Goal: Task Accomplishment & Management: Complete application form

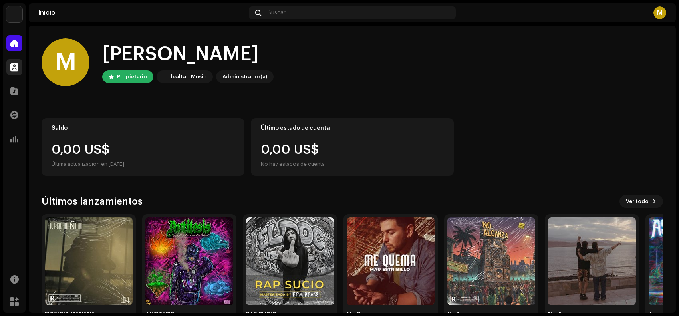
click at [17, 67] on div at bounding box center [14, 67] width 16 height 16
click at [12, 90] on span at bounding box center [14, 91] width 8 height 6
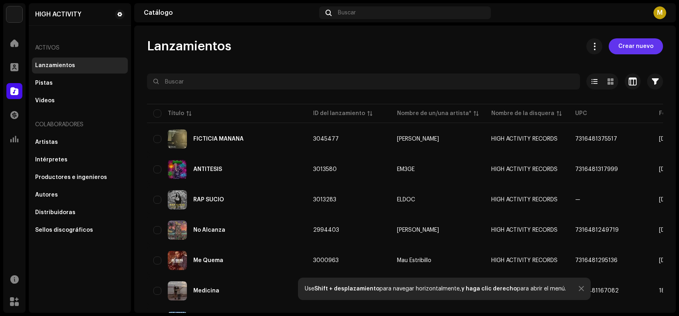
click at [653, 43] on button "Crear nuevo" at bounding box center [635, 46] width 54 height 16
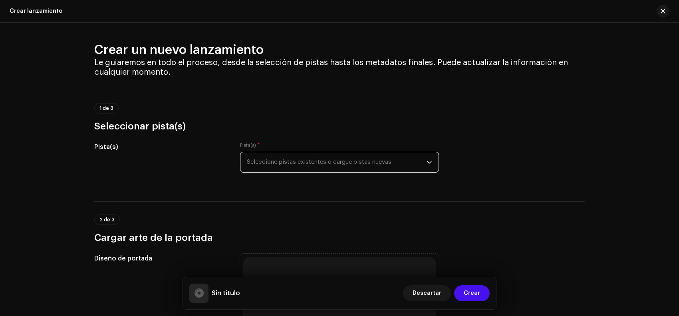
click at [295, 164] on span "Seleccione pistas existentes o cargue pistas nuevas" at bounding box center [337, 162] width 180 height 20
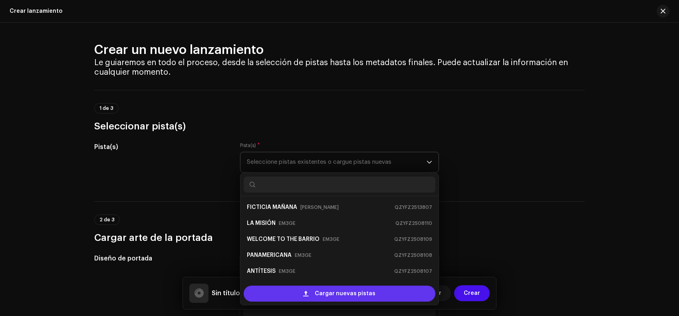
scroll to position [13, 0]
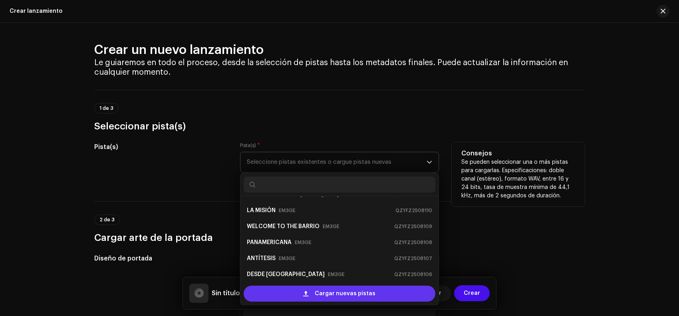
click at [308, 291] on span at bounding box center [305, 293] width 5 height 6
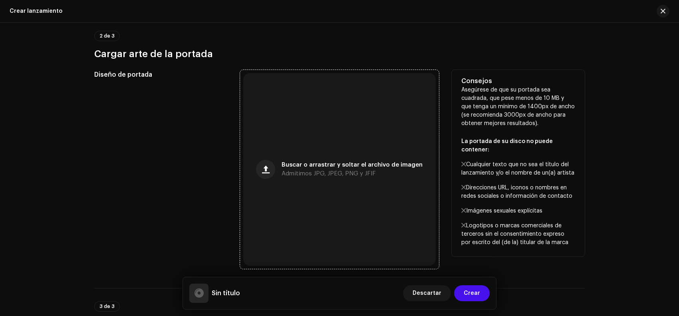
scroll to position [249, 0]
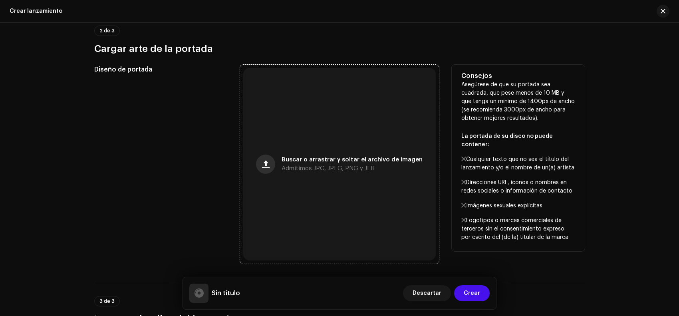
click at [269, 161] on span "button" at bounding box center [266, 164] width 8 height 6
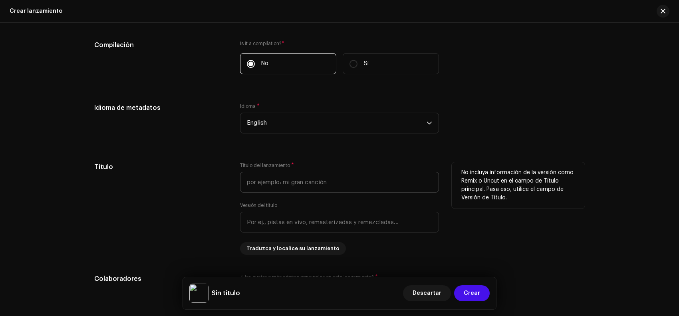
scroll to position [599, 0]
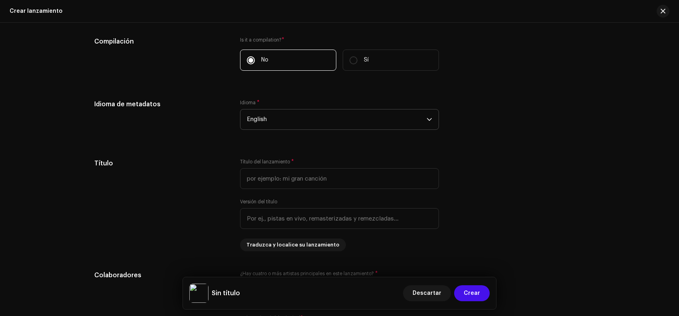
click at [292, 121] on span "English" at bounding box center [337, 119] width 180 height 20
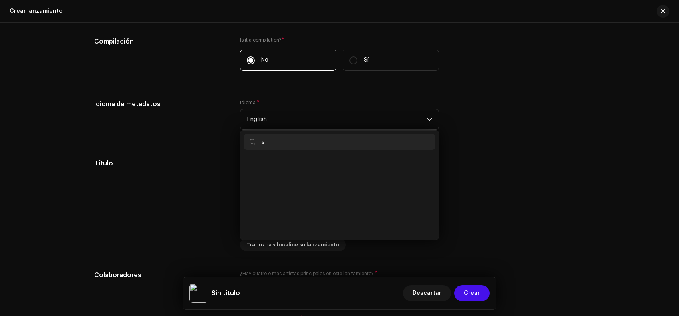
scroll to position [0, 0]
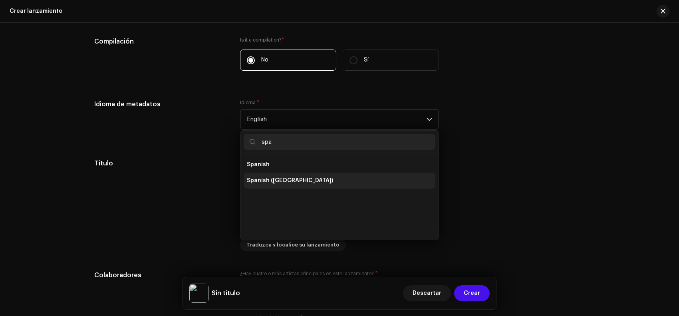
type input "spa"
click at [311, 179] on li "Spanish ([GEOGRAPHIC_DATA])" at bounding box center [339, 180] width 192 height 16
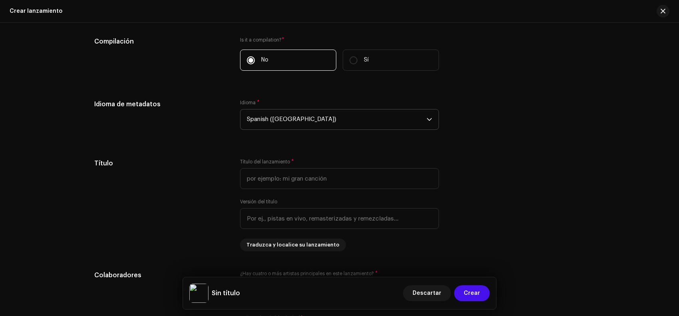
drag, startPoint x: 499, startPoint y: 82, endPoint x: 539, endPoint y: 86, distance: 40.5
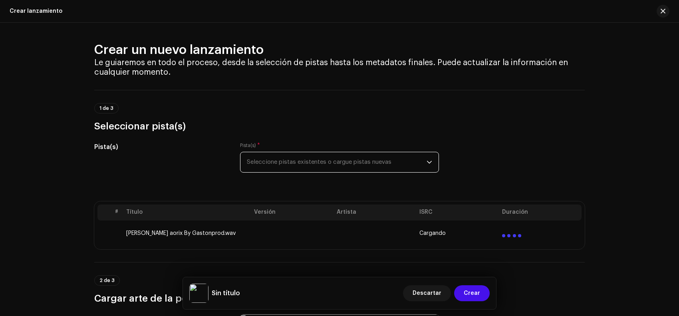
click at [312, 167] on span "Seleccione pistas existentes o cargue pistas nuevas" at bounding box center [337, 162] width 180 height 20
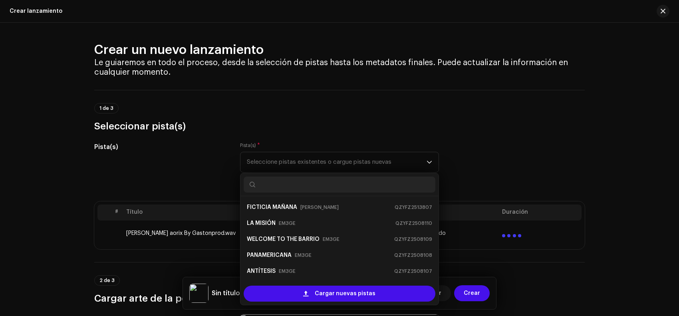
click at [198, 125] on h3 "Seleccionar pista(s)" at bounding box center [339, 126] width 490 height 13
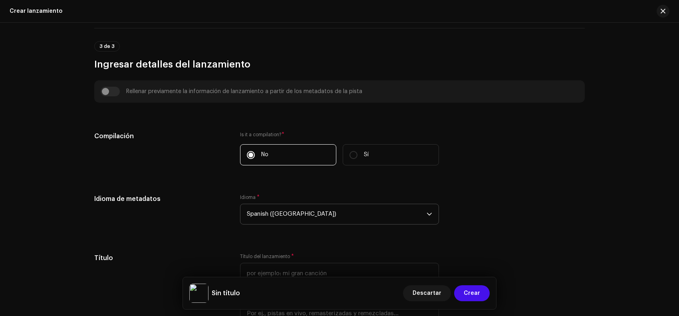
scroll to position [649, 0]
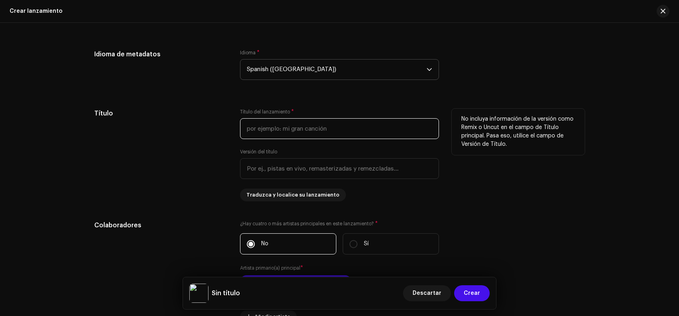
paste input "Aurora"
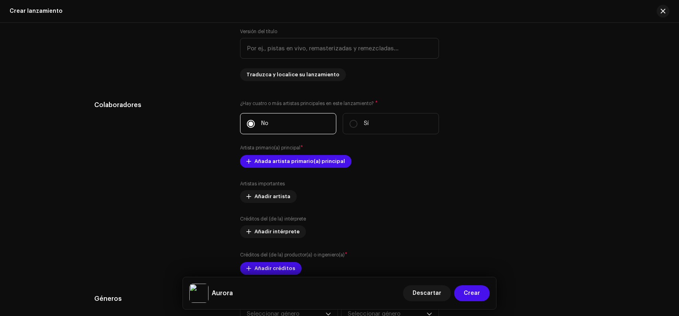
scroll to position [798, 0]
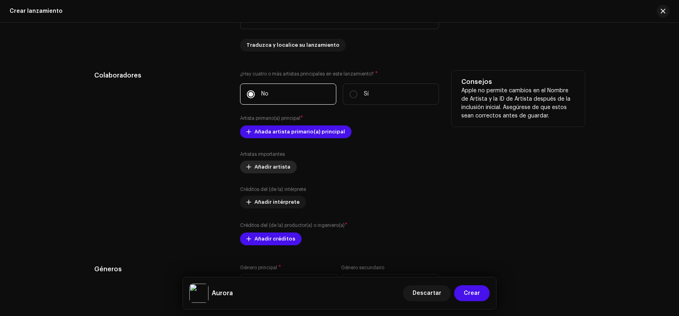
type input "Aurora"
click at [274, 170] on span "Añadir artista" at bounding box center [272, 167] width 36 height 16
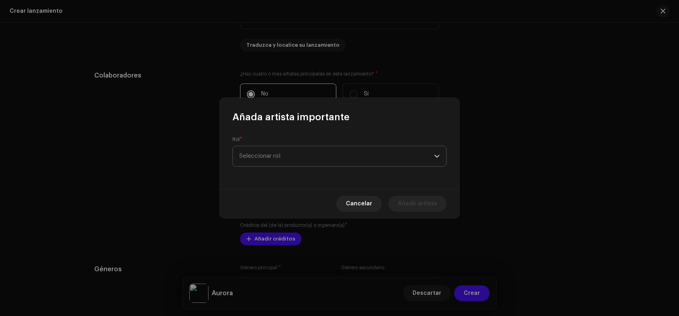
click at [287, 156] on span "Seleccionar rol" at bounding box center [336, 156] width 195 height 20
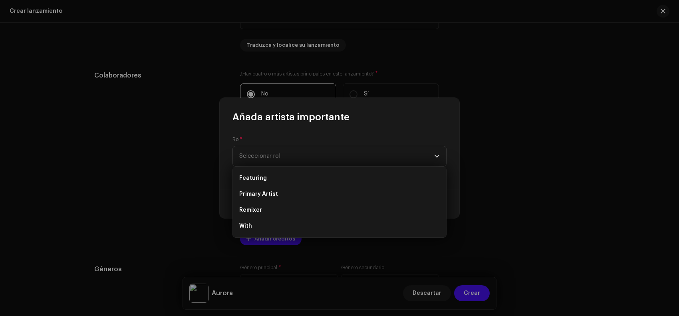
click at [299, 130] on div "Rol * Seleccionar rol" at bounding box center [339, 155] width 239 height 65
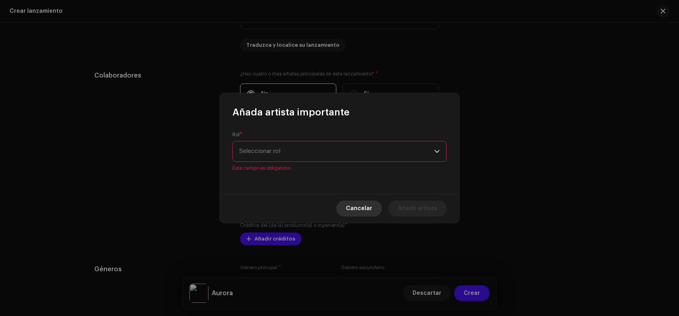
click at [366, 202] on span "Cancelar" at bounding box center [359, 208] width 26 height 16
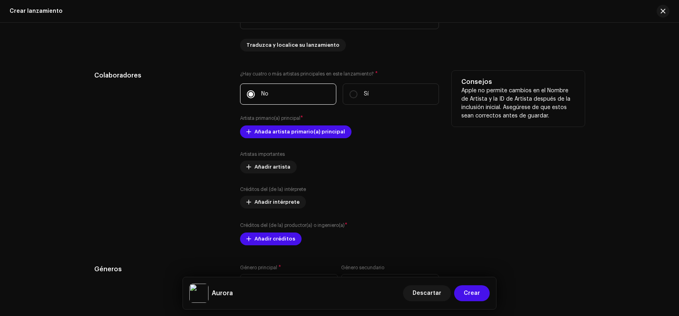
scroll to position [748, 0]
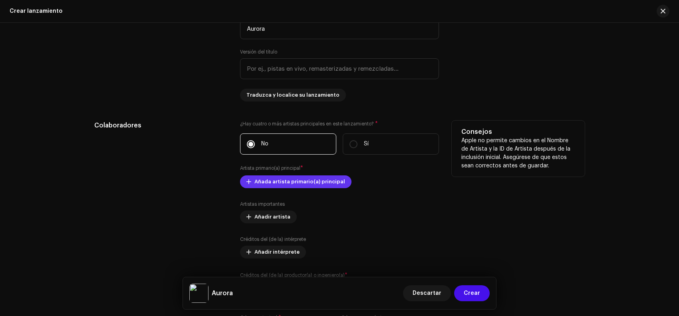
click at [274, 186] on span "Añada artista primario(a) principal" at bounding box center [299, 182] width 91 height 16
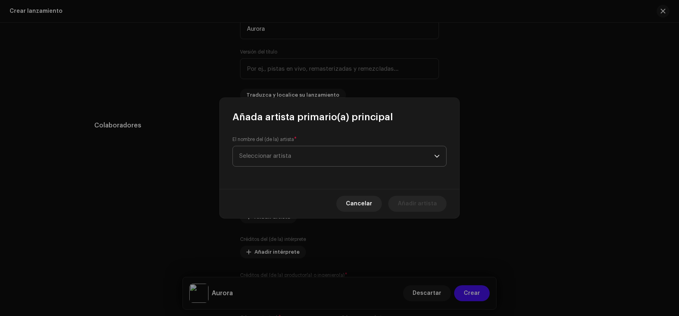
click at [315, 159] on span "Seleccionar artista" at bounding box center [336, 156] width 195 height 20
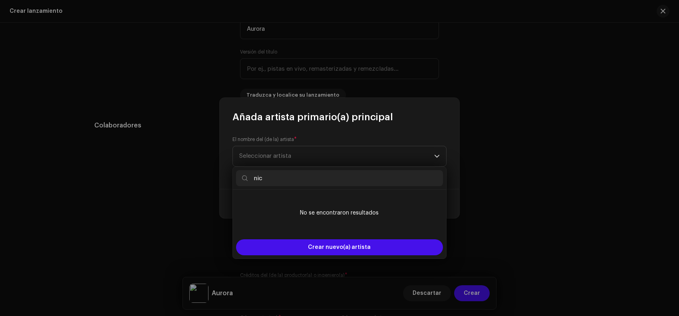
drag, startPoint x: 267, startPoint y: 176, endPoint x: 234, endPoint y: 178, distance: 32.8
click at [234, 178] on div "nic" at bounding box center [339, 178] width 213 height 23
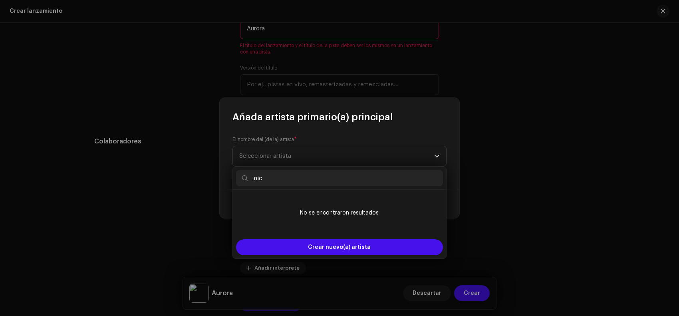
paste input "[PERSON_NAME]"
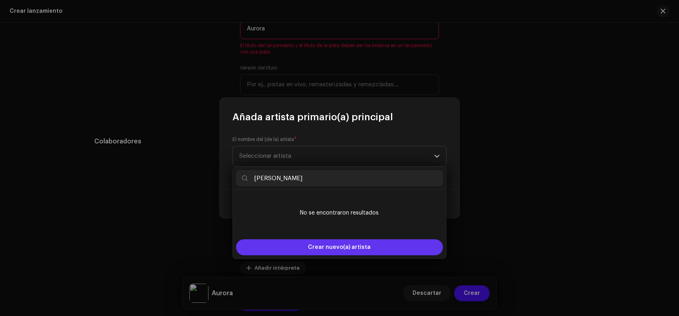
type input "[PERSON_NAME]"
click at [360, 248] on span "Crear nuevo(a) artista" at bounding box center [339, 247] width 63 height 16
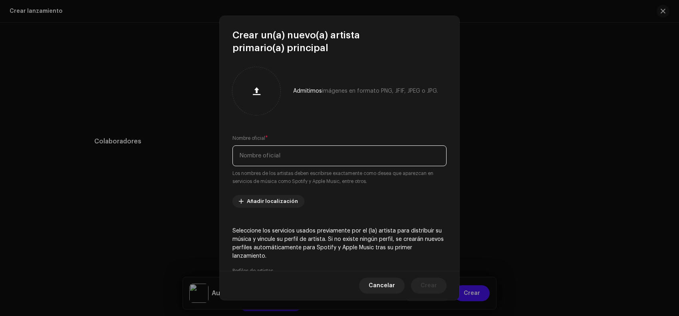
click at [323, 156] on input "text" at bounding box center [339, 155] width 214 height 21
paste input "[PERSON_NAME]"
type input "[PERSON_NAME]"
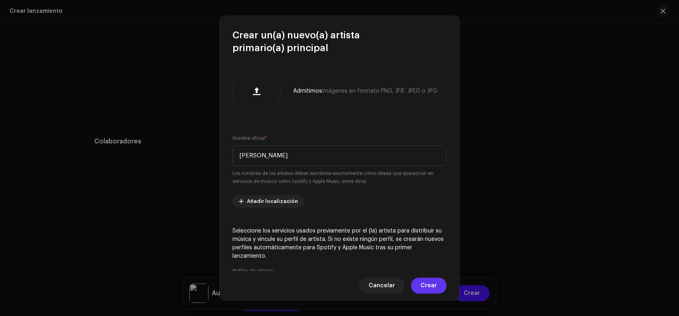
click at [432, 286] on span "Crear" at bounding box center [428, 285] width 16 height 16
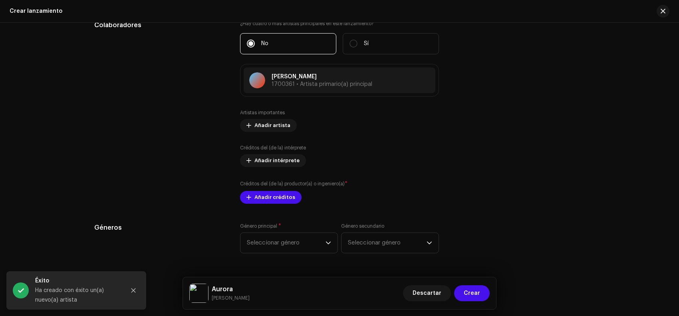
scroll to position [930, 0]
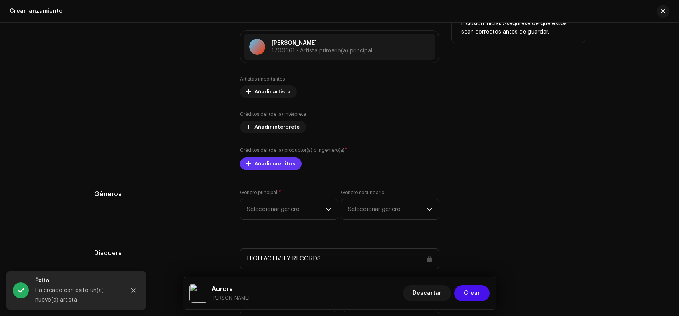
click at [267, 167] on span "Añadir créditos" at bounding box center [274, 164] width 41 height 16
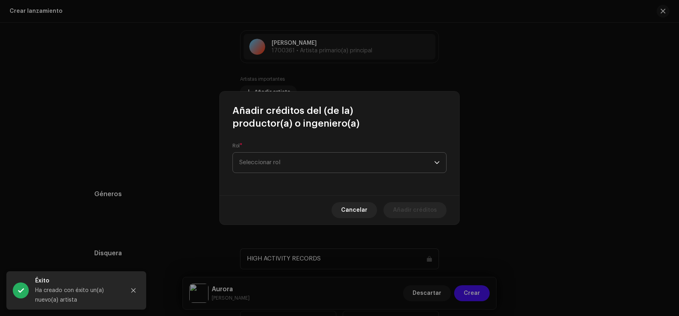
click at [280, 162] on span "Seleccionar rol" at bounding box center [336, 162] width 195 height 20
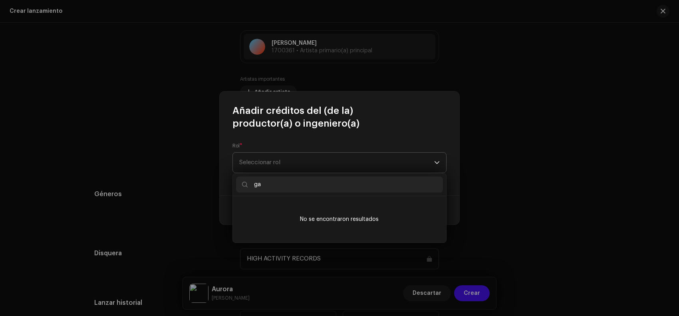
type input "g"
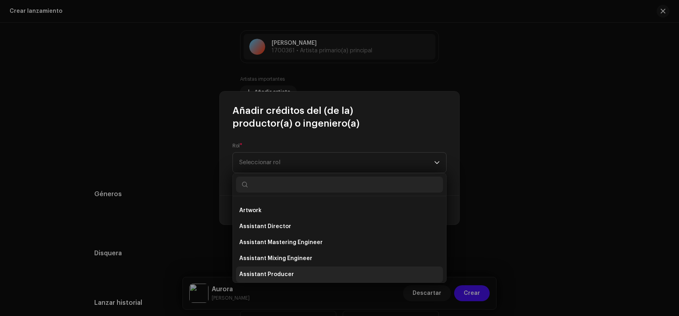
scroll to position [0, 0]
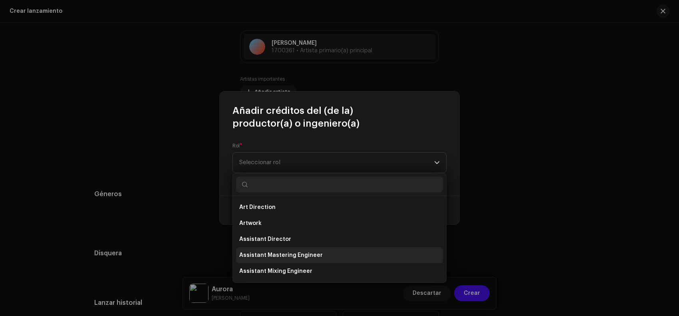
click at [305, 251] on span "Assistant Mastering Engineer" at bounding box center [280, 255] width 83 height 8
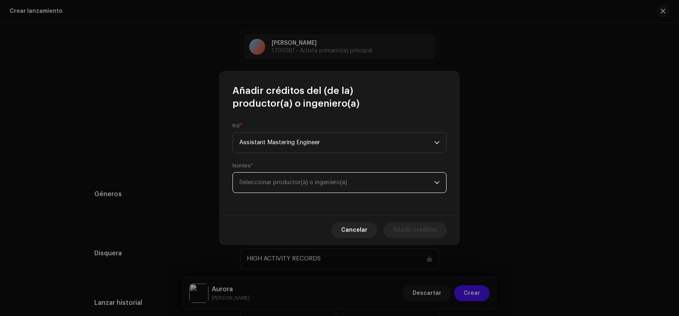
click at [304, 181] on span "Seleccionar productor(a) o ingeniero(a)" at bounding box center [293, 182] width 108 height 6
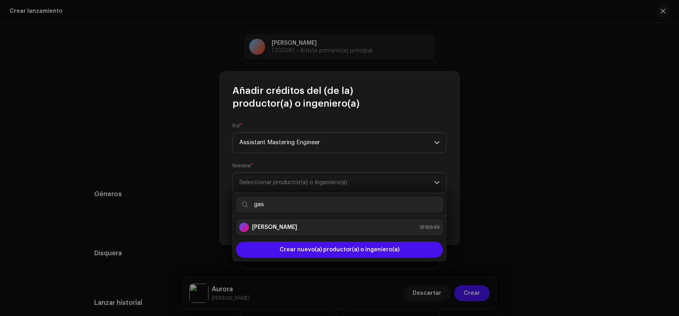
type input "gas"
click at [303, 230] on div "[PERSON_NAME] prod 1616949" at bounding box center [339, 227] width 200 height 10
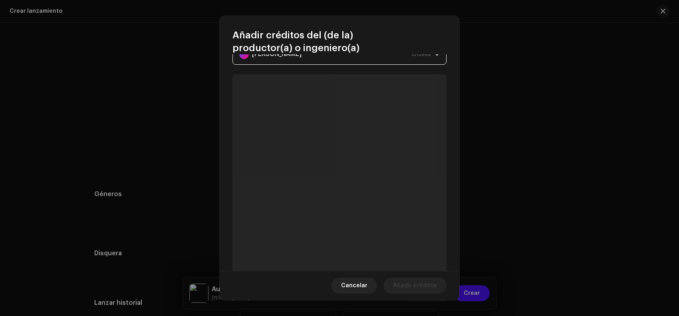
scroll to position [91, 0]
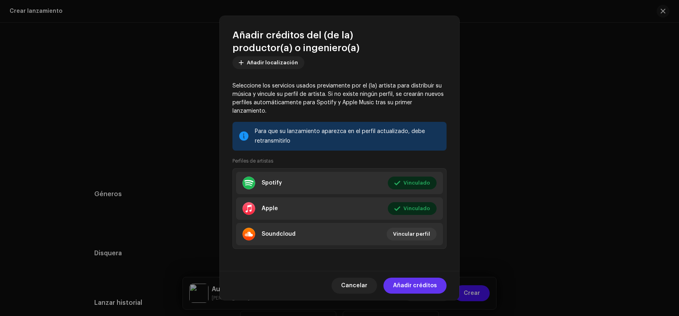
click at [425, 284] on span "Añadir créditos" at bounding box center [415, 285] width 44 height 16
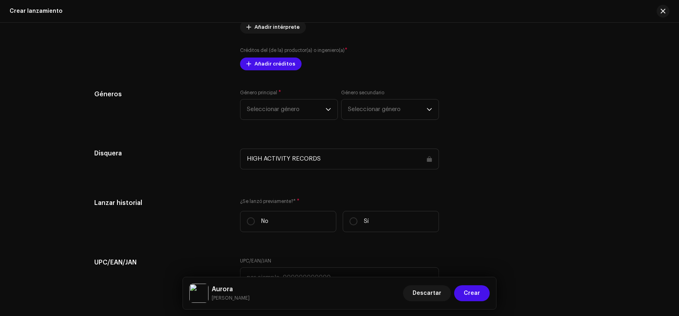
scroll to position [980, 0]
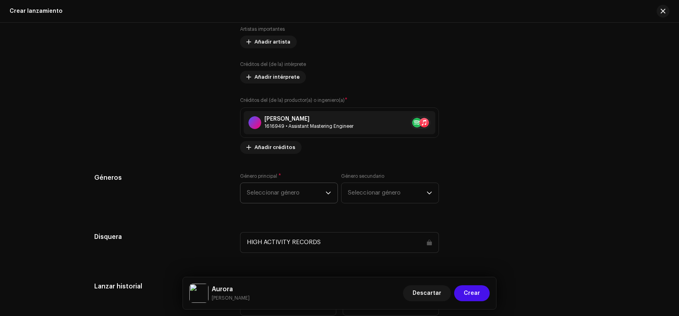
click at [285, 194] on span "Seleccionar género" at bounding box center [286, 193] width 79 height 20
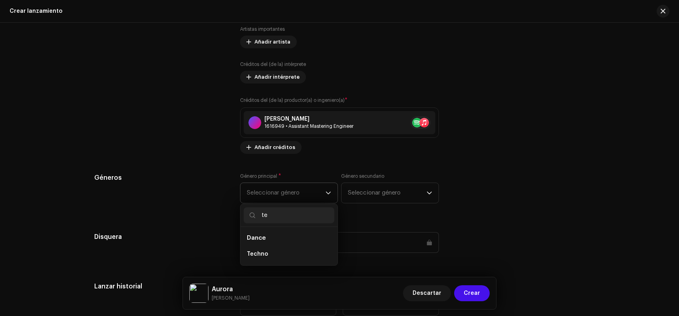
type input "t"
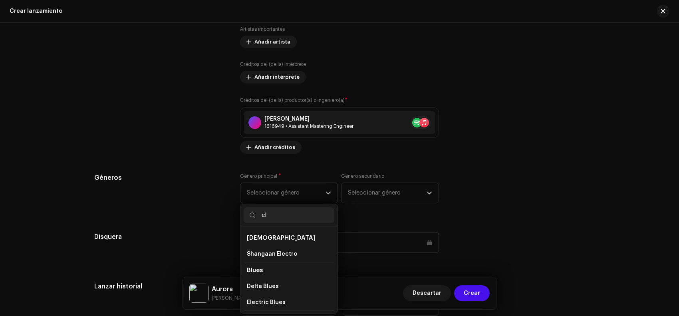
type input "e"
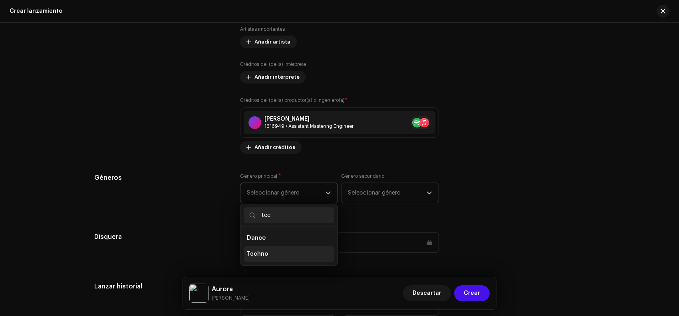
type input "tec"
click at [273, 252] on li "Techno" at bounding box center [288, 254] width 91 height 16
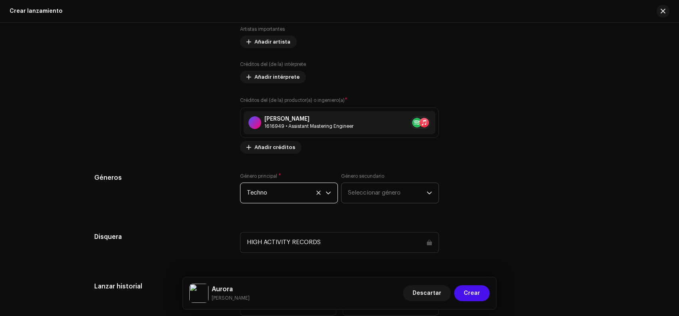
click at [395, 194] on span "Seleccionar género" at bounding box center [387, 193] width 79 height 20
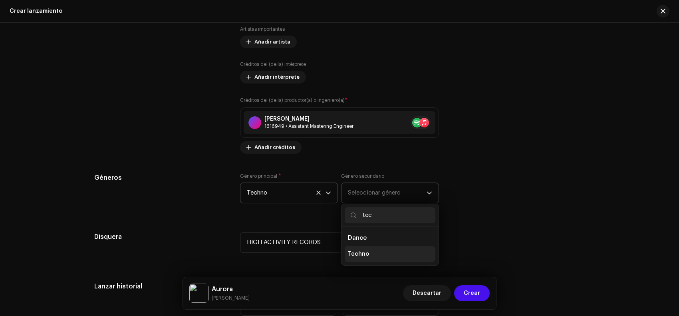
type input "tec"
click at [374, 250] on li "Techno" at bounding box center [389, 254] width 91 height 16
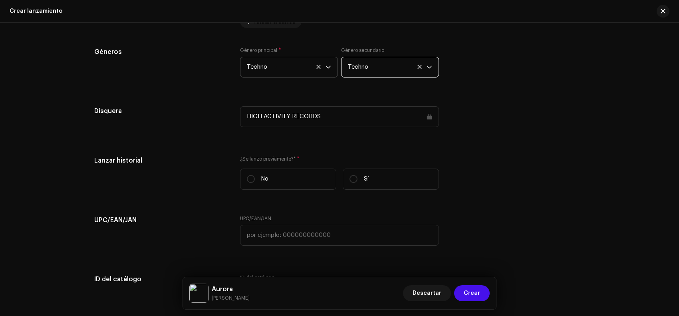
scroll to position [1130, 0]
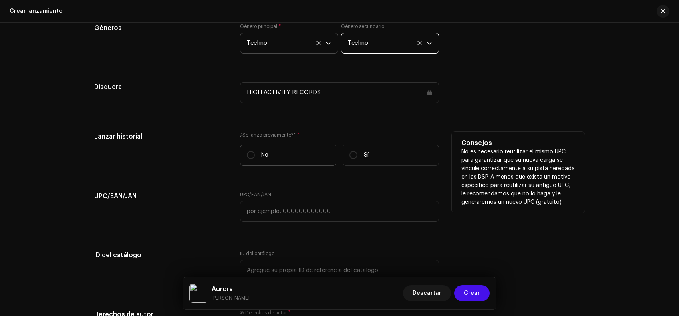
click at [290, 156] on label "No" at bounding box center [288, 154] width 96 height 21
click at [255, 156] on input "No" at bounding box center [251, 155] width 8 height 8
radio input "true"
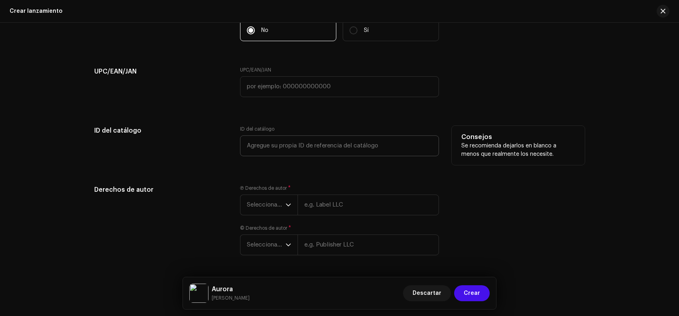
scroll to position [1280, 0]
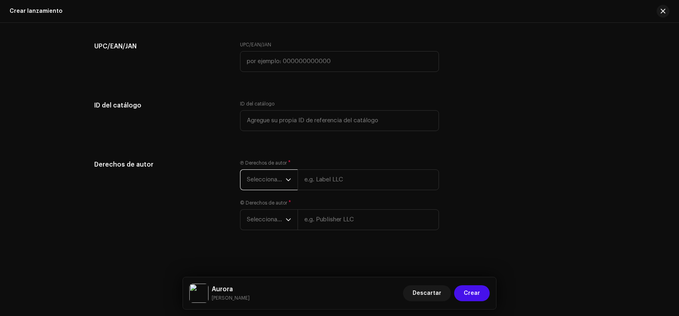
click at [276, 187] on span "Seleccionar año" at bounding box center [266, 180] width 39 height 20
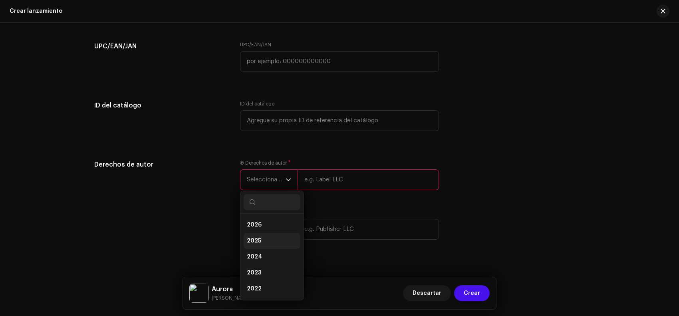
click at [271, 237] on li "2025" at bounding box center [271, 241] width 57 height 16
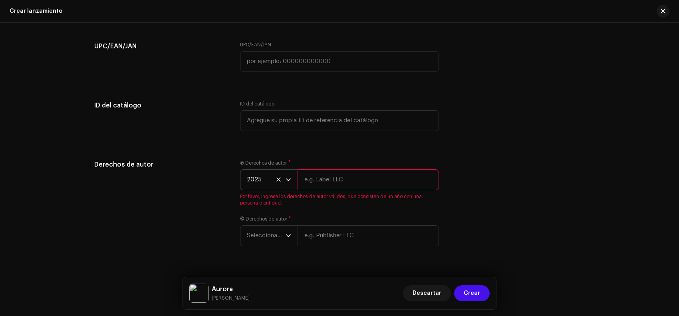
click at [322, 186] on input "text" at bounding box center [367, 179] width 141 height 21
type input "HIGH ACTIVITY RECORDS"
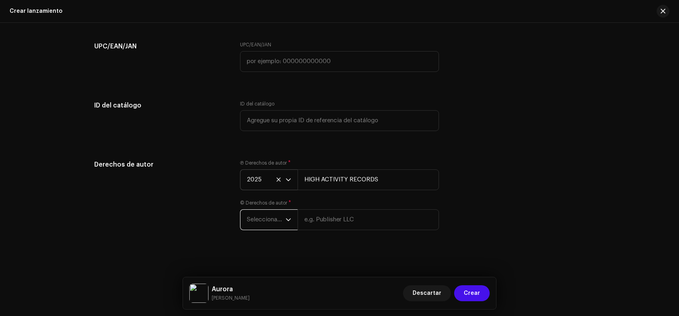
click at [267, 219] on span "Seleccionar año" at bounding box center [266, 220] width 39 height 20
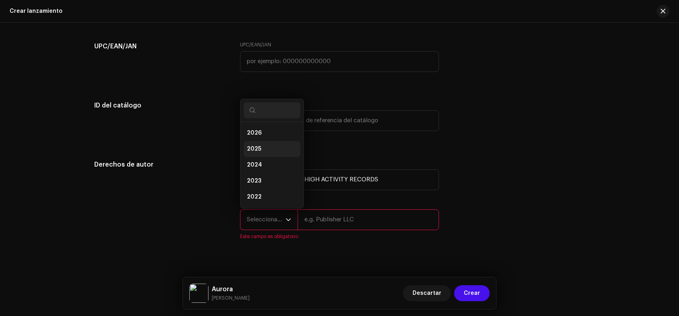
click at [265, 150] on li "2025" at bounding box center [271, 149] width 57 height 16
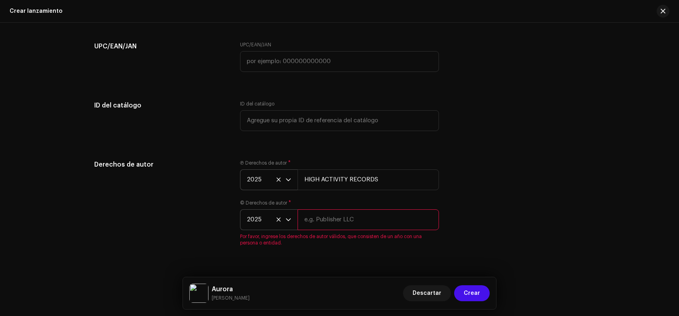
click at [322, 218] on input "text" at bounding box center [367, 219] width 141 height 21
type input "HIGH ACTIVITY RECORDS"
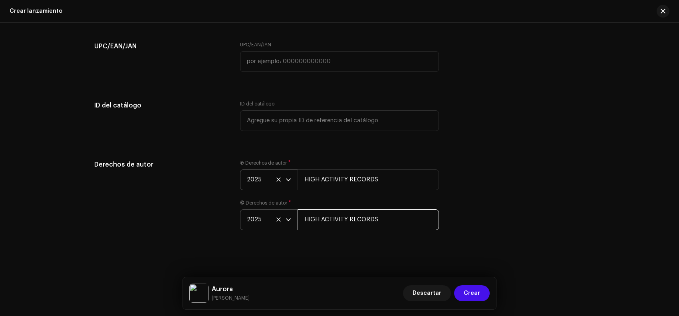
scroll to position [1280, 0]
click at [460, 288] on button "Crear" at bounding box center [472, 293] width 36 height 16
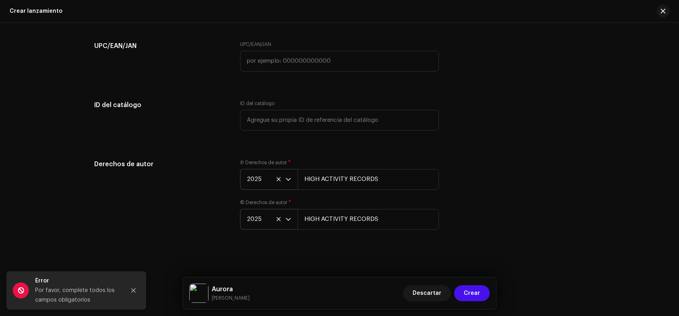
scroll to position [1231, 0]
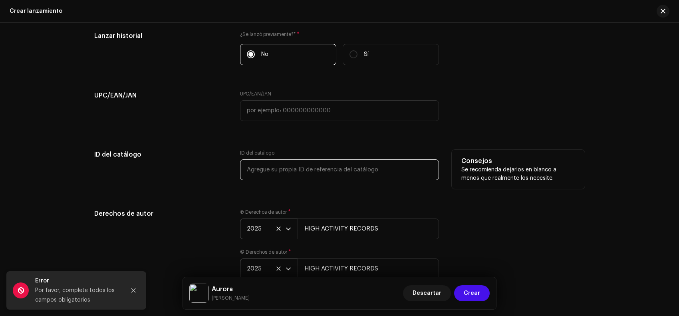
click at [302, 174] on input "text" at bounding box center [339, 169] width 199 height 21
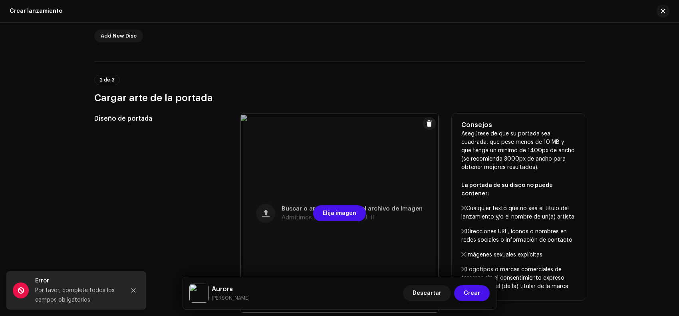
scroll to position [133, 0]
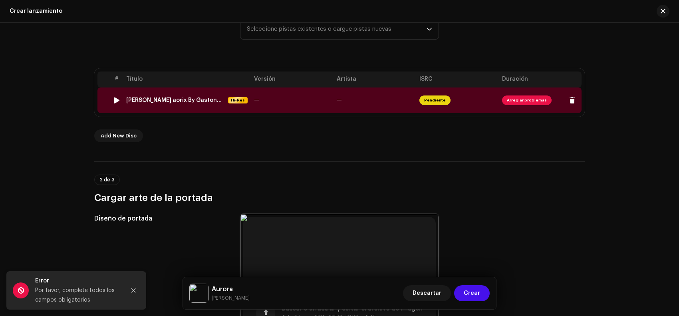
click at [279, 106] on td "—" at bounding box center [292, 100] width 83 height 26
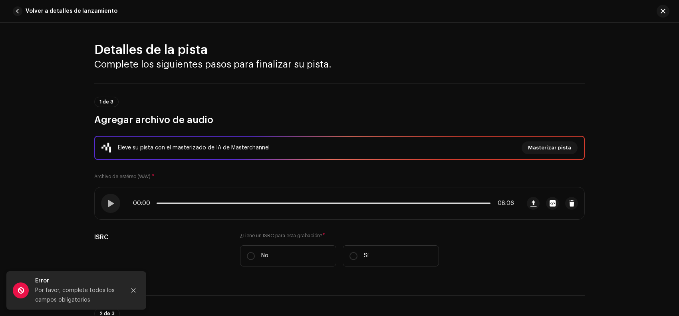
scroll to position [200, 0]
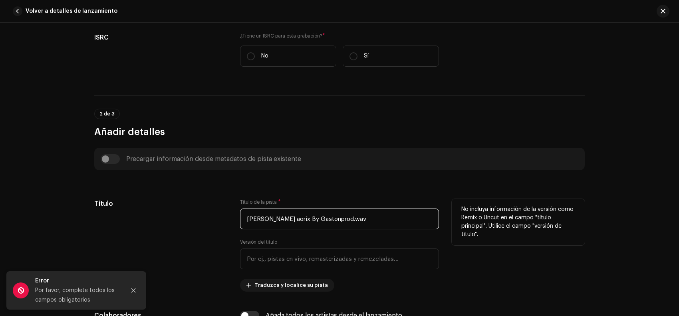
drag, startPoint x: 351, startPoint y: 216, endPoint x: 226, endPoint y: 216, distance: 125.3
click at [210, 216] on div "Título Título de la pista * [PERSON_NAME] aorix By Gastonprod.wav Versión del t…" at bounding box center [339, 245] width 490 height 93
paste input "Barria"
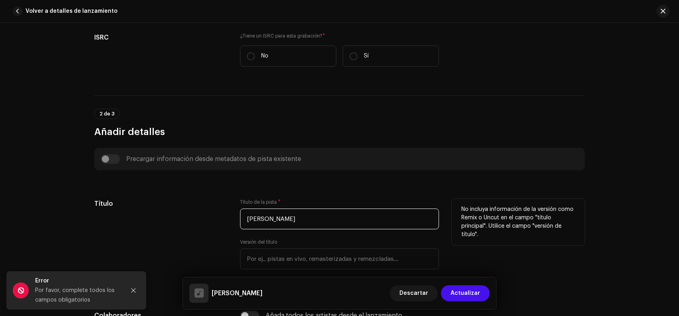
drag, startPoint x: 304, startPoint y: 219, endPoint x: 228, endPoint y: 209, distance: 76.1
click at [229, 209] on div "Título Título de la pista * [PERSON_NAME] Versión del título Traduzca y localic…" at bounding box center [339, 245] width 490 height 93
paste input "Auror"
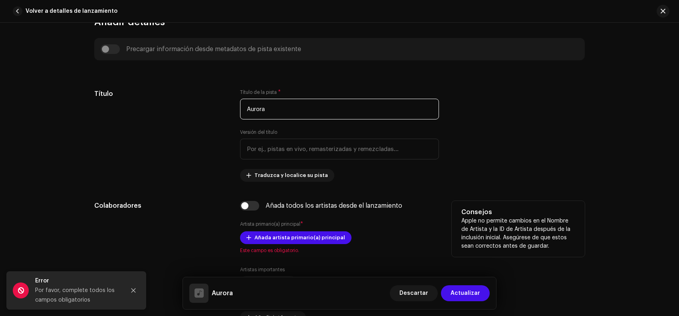
scroll to position [349, 0]
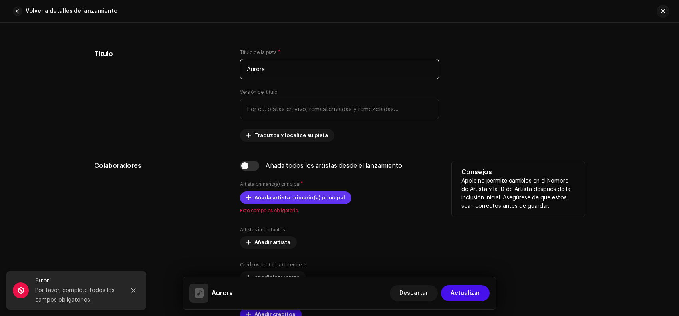
type input "Aurora"
click at [261, 200] on span "Añada artista primario(a) principal" at bounding box center [299, 198] width 91 height 16
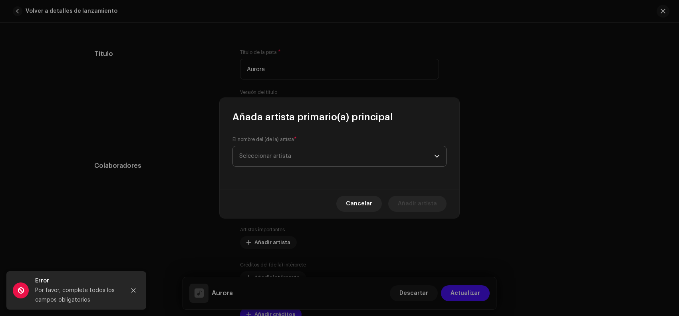
click at [295, 158] on span "Seleccionar artista" at bounding box center [336, 156] width 195 height 20
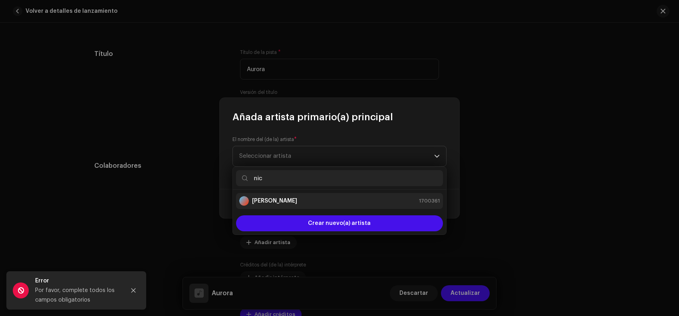
type input "nic"
click at [311, 204] on div "[PERSON_NAME] 1700361" at bounding box center [339, 201] width 200 height 10
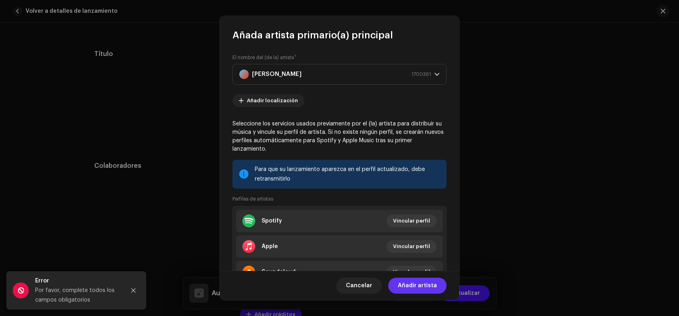
click at [419, 286] on span "Añadir artista" at bounding box center [417, 285] width 39 height 16
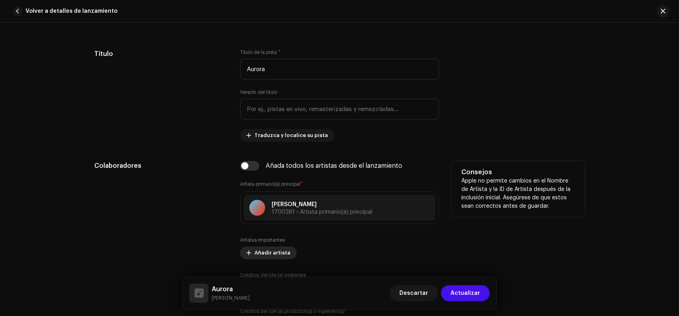
click at [267, 253] on span "Añadir artista" at bounding box center [272, 253] width 36 height 16
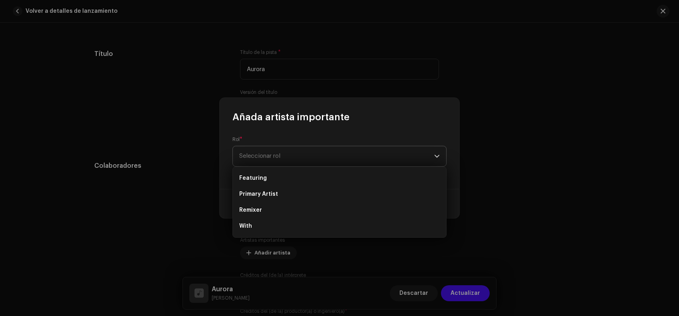
click at [291, 156] on span "Seleccionar rol" at bounding box center [336, 156] width 195 height 20
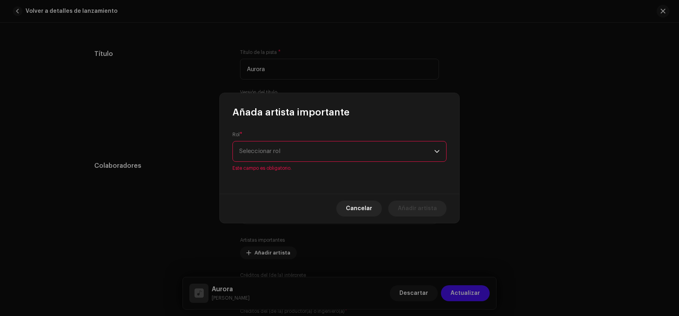
click at [281, 154] on span "Seleccionar rol" at bounding box center [336, 151] width 195 height 20
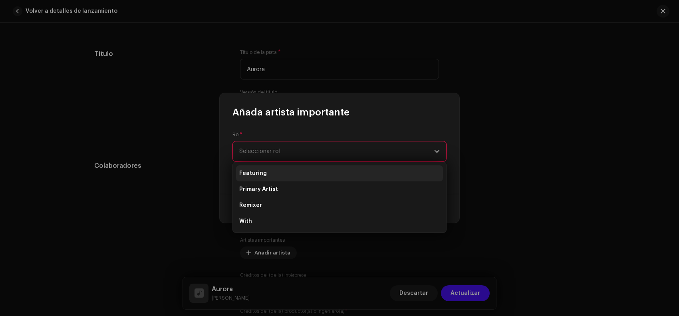
click at [281, 172] on li "Featuring" at bounding box center [339, 173] width 207 height 16
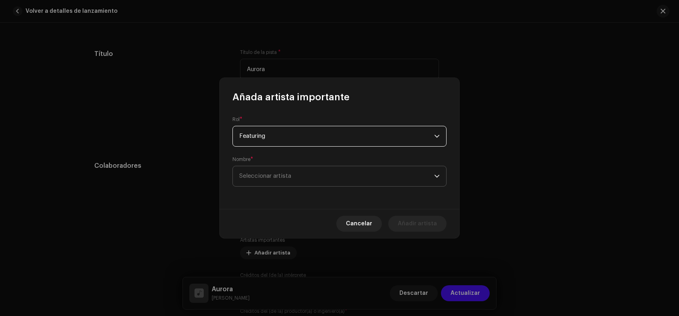
click at [286, 180] on span "Seleccionar artista" at bounding box center [336, 176] width 195 height 20
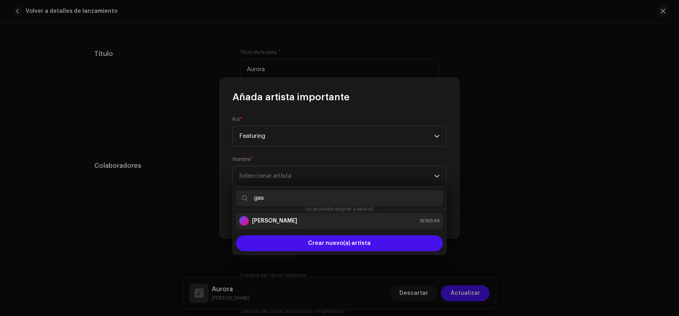
type input "gas"
click at [300, 215] on li "[PERSON_NAME] prod 1616949" at bounding box center [339, 221] width 207 height 16
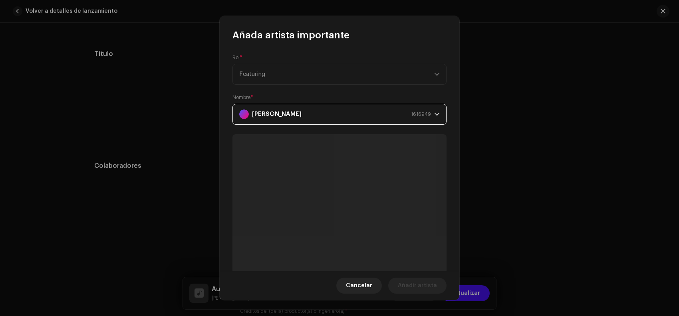
scroll to position [78, 0]
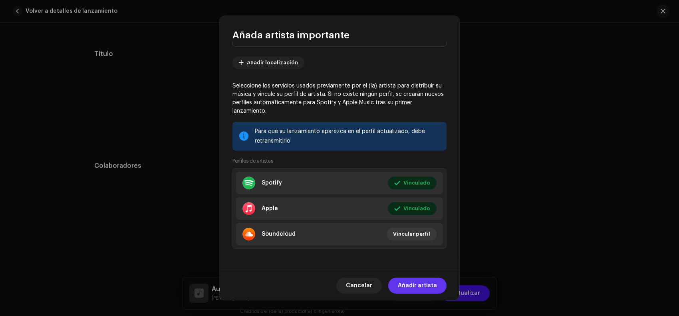
click at [423, 287] on span "Añadir artista" at bounding box center [417, 285] width 39 height 16
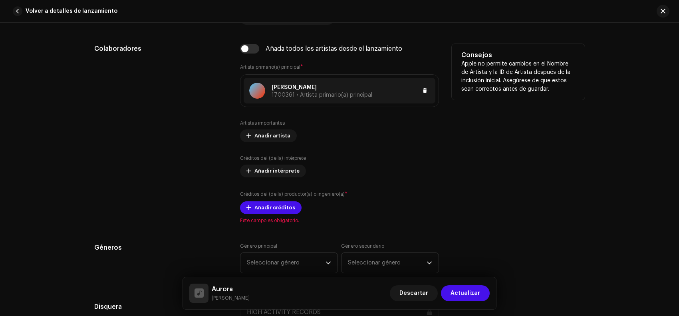
scroll to position [499, 0]
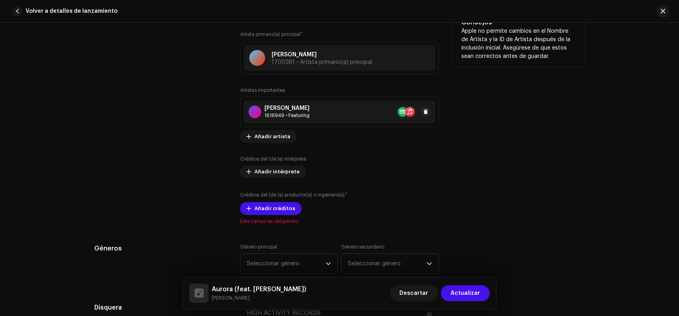
click at [429, 112] on div "[PERSON_NAME] prod 1616949 • Featuring" at bounding box center [339, 111] width 192 height 23
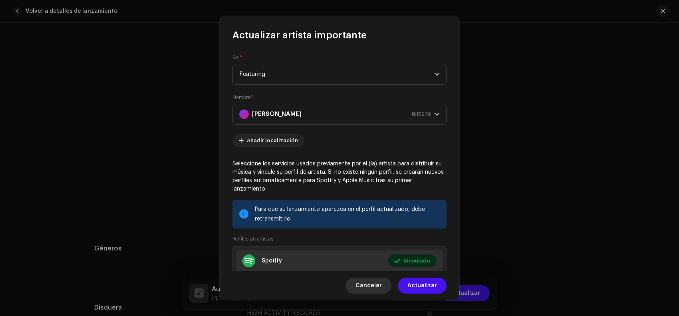
click at [379, 290] on span "Cancelar" at bounding box center [368, 285] width 26 height 16
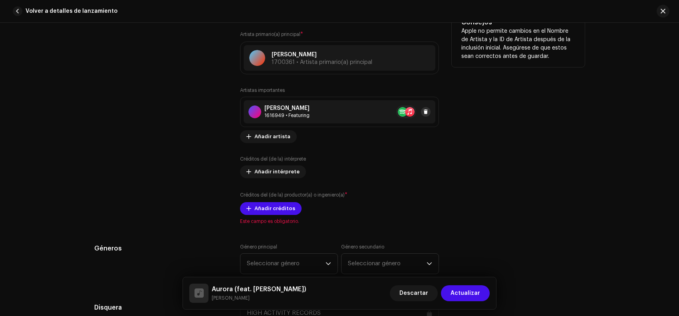
click at [423, 112] on span at bounding box center [425, 112] width 5 height 6
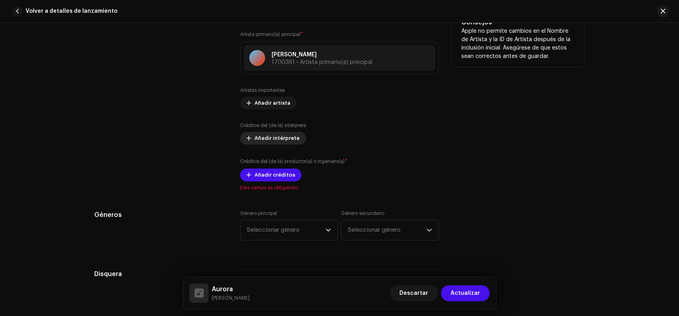
click at [254, 139] on span "Añadir intérprete" at bounding box center [276, 138] width 45 height 16
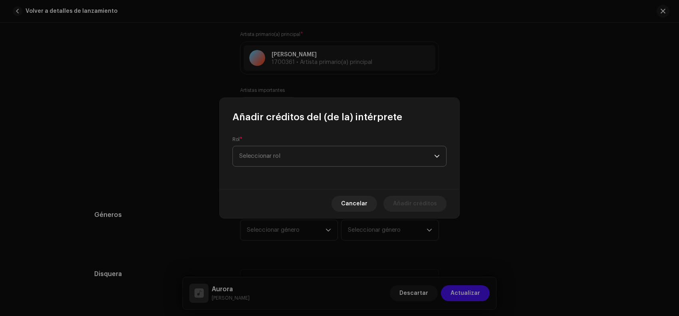
click at [282, 156] on span "Seleccionar rol" at bounding box center [336, 156] width 195 height 20
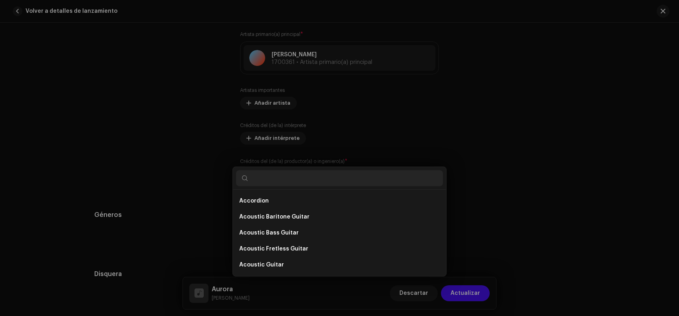
click at [517, 198] on div "Añadir créditos del (de la) intérprete Rol * Seleccionar rol Cancelar Añadir cr…" at bounding box center [339, 158] width 679 height 316
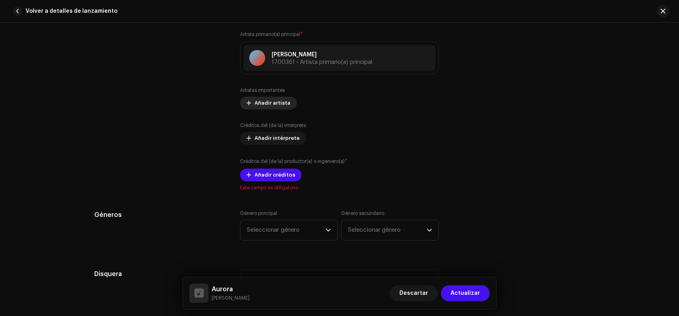
click at [272, 104] on span "Añadir artista" at bounding box center [272, 103] width 36 height 16
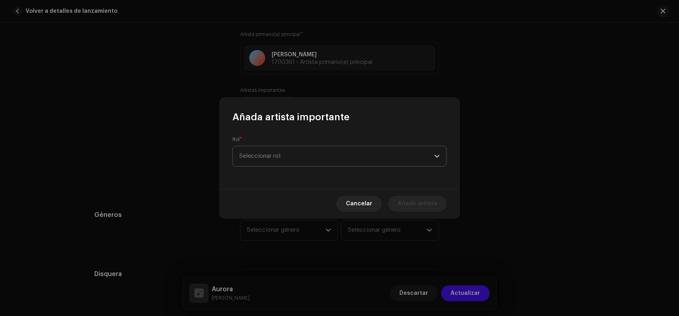
click at [274, 161] on span "Seleccionar rol" at bounding box center [336, 156] width 195 height 20
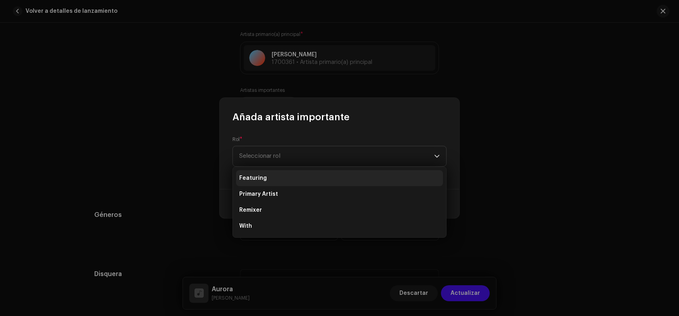
click at [283, 180] on li "Featuring" at bounding box center [339, 178] width 207 height 16
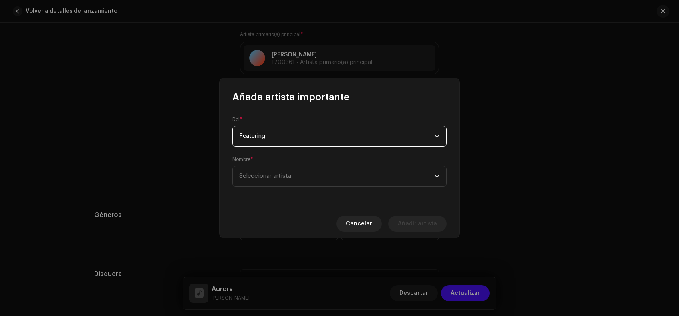
click at [292, 138] on span "Featuring" at bounding box center [336, 136] width 195 height 20
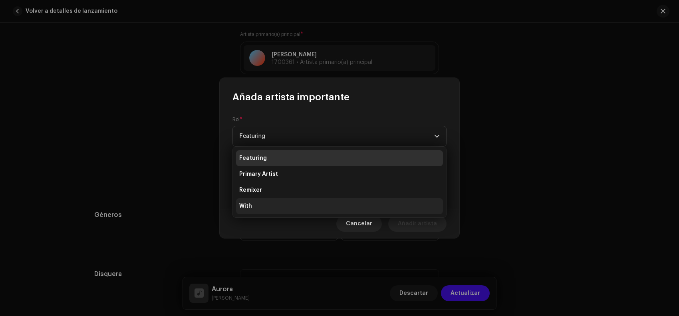
click at [267, 202] on li "With" at bounding box center [339, 206] width 207 height 16
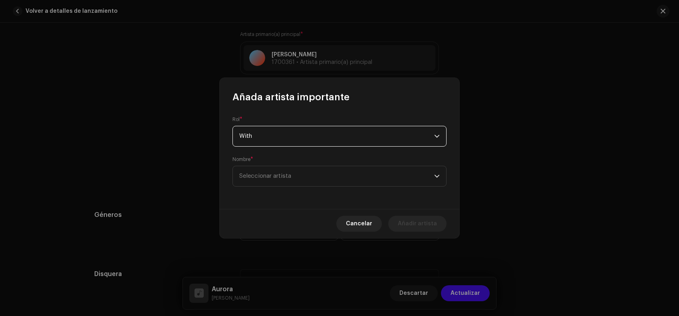
click at [281, 140] on span "With" at bounding box center [336, 136] width 195 height 20
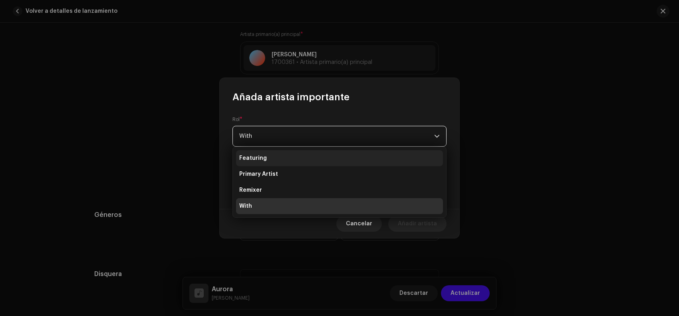
click at [266, 159] on li "Featuring" at bounding box center [339, 158] width 207 height 16
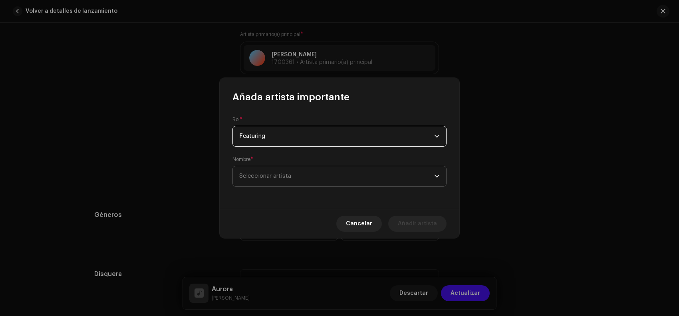
click at [263, 180] on span "Seleccionar artista" at bounding box center [336, 176] width 195 height 20
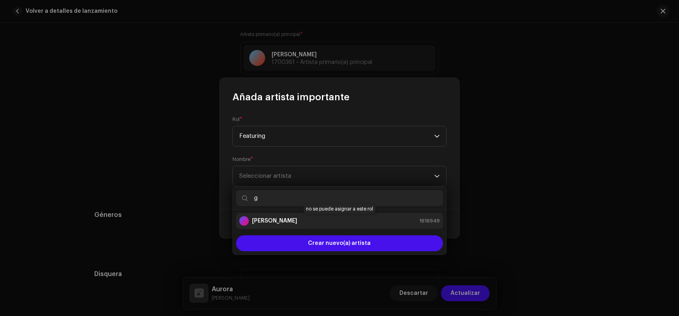
type input "g"
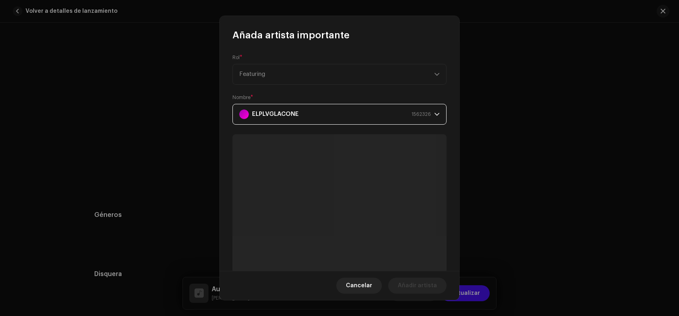
drag, startPoint x: 350, startPoint y: 118, endPoint x: 377, endPoint y: 117, distance: 27.2
click at [353, 118] on div "ELPLVGLACONE 1562326" at bounding box center [335, 114] width 192 height 20
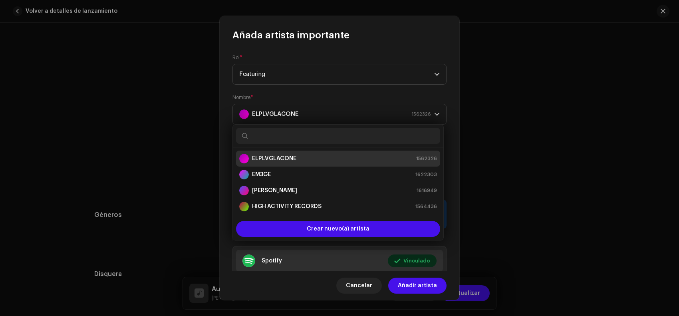
click at [446, 252] on div "Rol * Featuring Nombre * ELPLVGLACONE 1562326 Añadir localización Seleccione lo…" at bounding box center [339, 157] width 239 height 230
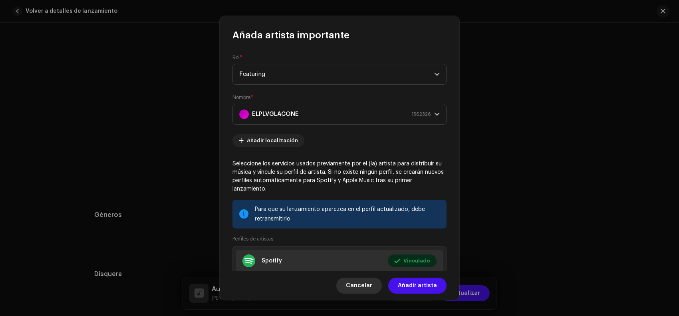
click at [372, 284] on span "Cancelar" at bounding box center [359, 285] width 26 height 16
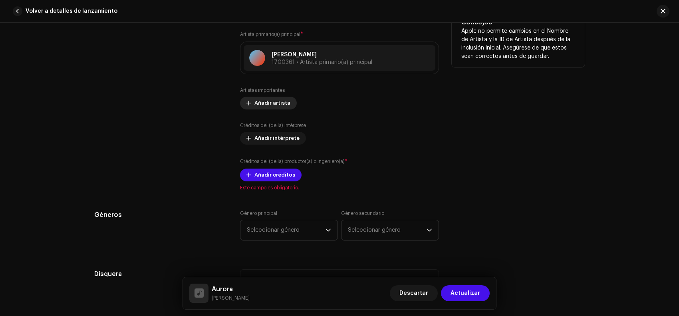
click at [273, 106] on span "Añadir artista" at bounding box center [272, 103] width 36 height 16
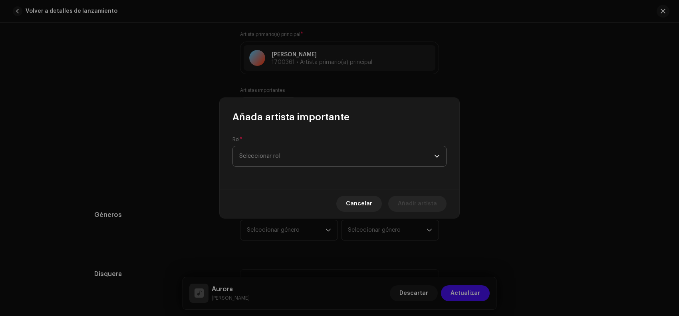
click at [289, 155] on span "Seleccionar rol" at bounding box center [336, 156] width 195 height 20
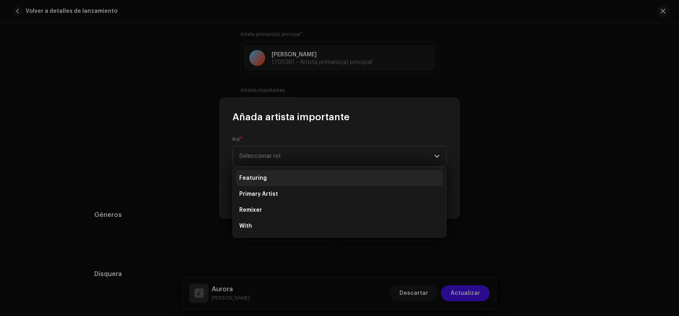
click at [279, 173] on li "Featuring" at bounding box center [339, 178] width 207 height 16
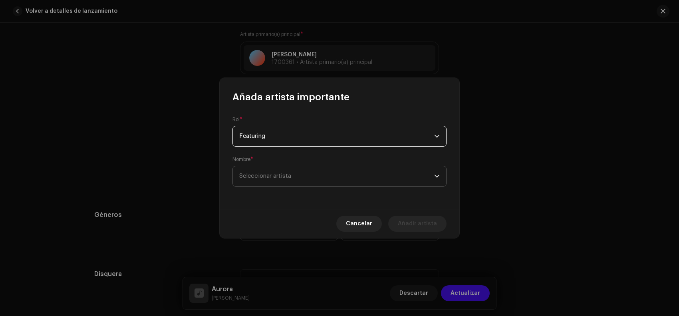
click at [281, 173] on span "Seleccionar artista" at bounding box center [265, 176] width 52 height 6
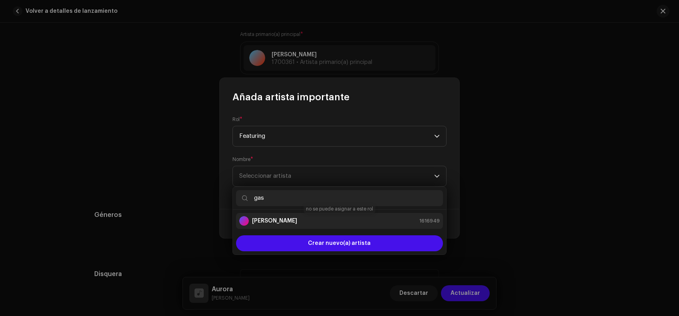
type input "gas"
click at [287, 222] on div "[PERSON_NAME] prod 1616949" at bounding box center [339, 221] width 200 height 10
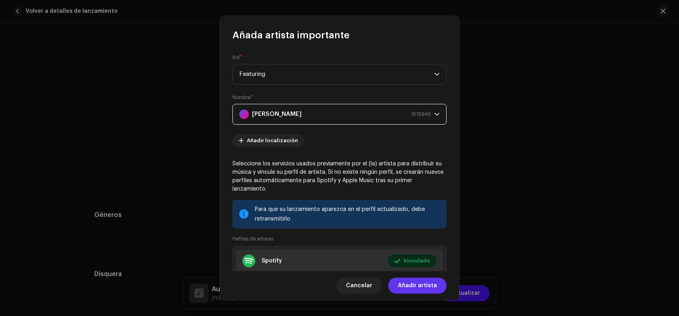
click at [428, 288] on span "Añadir artista" at bounding box center [417, 285] width 39 height 16
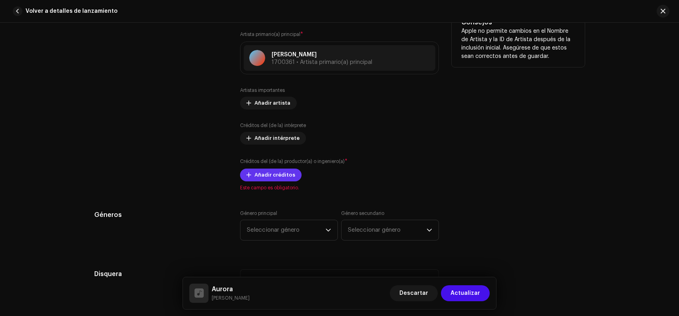
click at [276, 180] on span "Añadir créditos" at bounding box center [274, 175] width 41 height 16
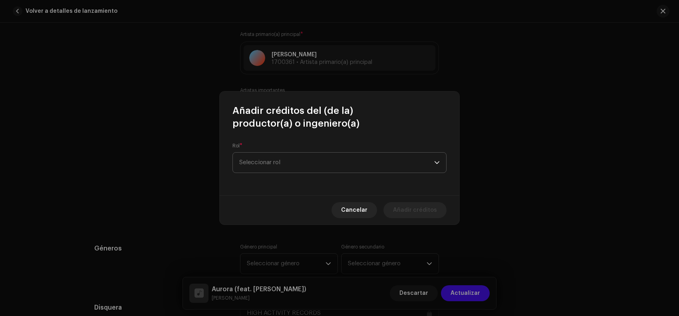
click at [289, 160] on span "Seleccionar rol" at bounding box center [336, 162] width 195 height 20
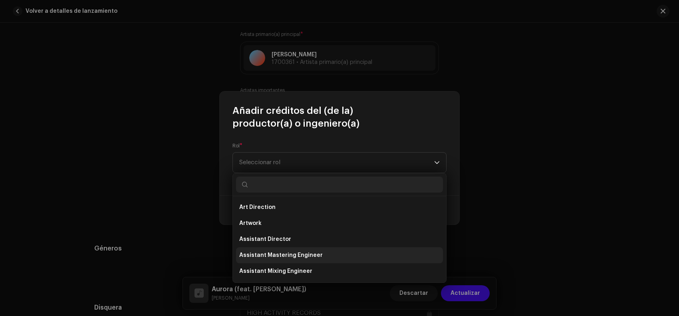
click at [296, 254] on span "Assistant Mastering Engineer" at bounding box center [280, 255] width 83 height 8
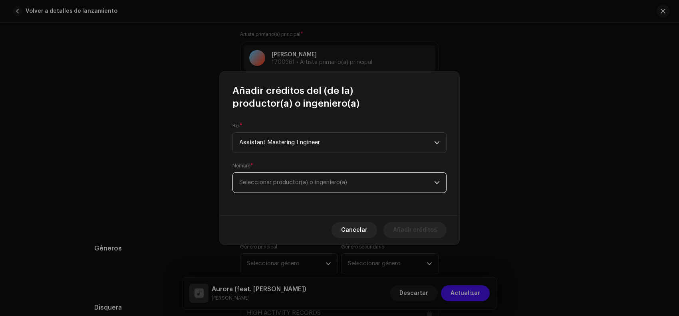
click at [302, 182] on span "Seleccionar productor(a) o ingeniero(a)" at bounding box center [293, 182] width 108 height 6
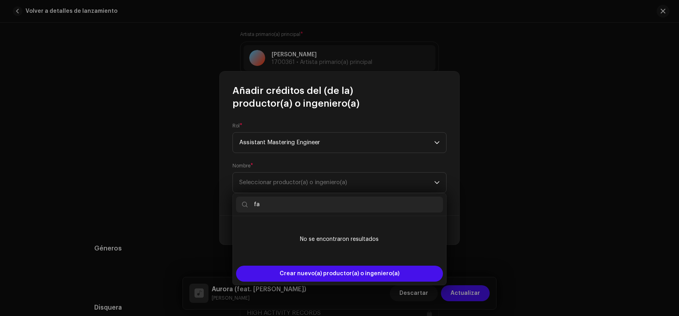
type input "f"
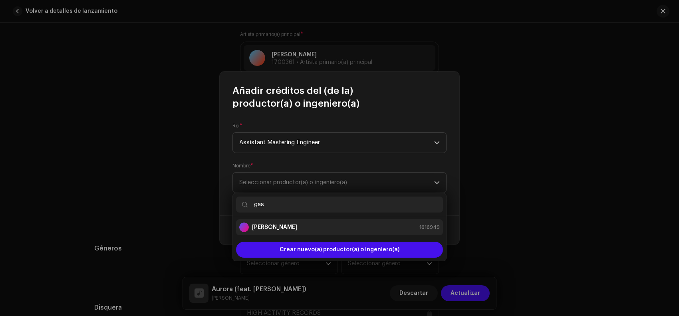
type input "gas"
click at [310, 225] on div "[PERSON_NAME] prod 1616949" at bounding box center [339, 227] width 200 height 10
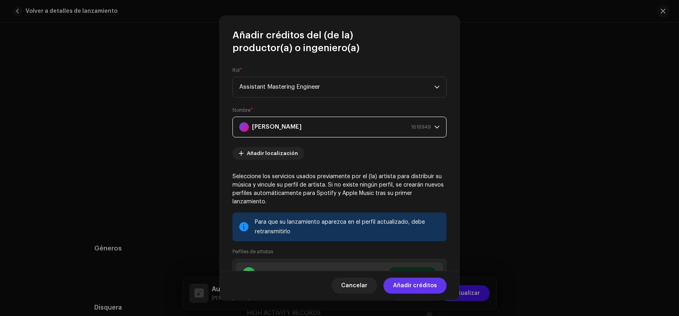
click at [431, 281] on span "Añadir créditos" at bounding box center [415, 285] width 44 height 16
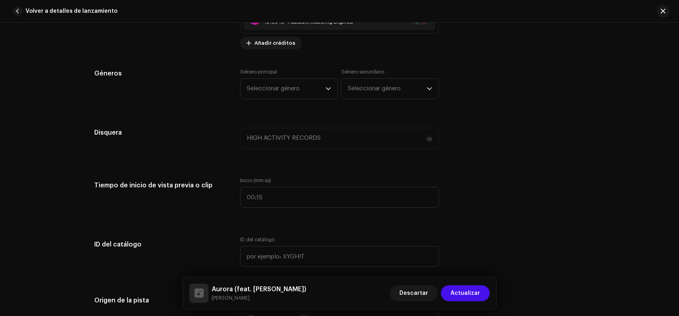
scroll to position [699, 0]
click at [300, 87] on span "Seleccionar género" at bounding box center [286, 88] width 79 height 20
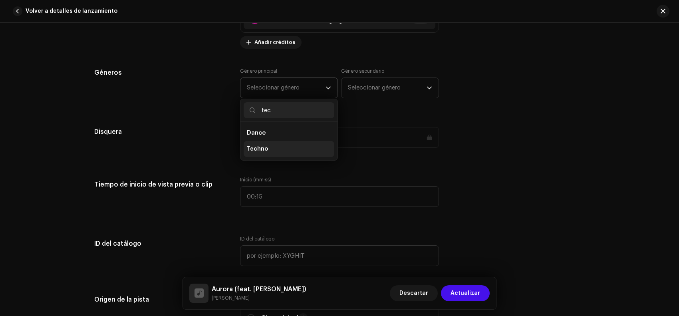
type input "tec"
click at [284, 148] on li "Techno" at bounding box center [288, 149] width 91 height 16
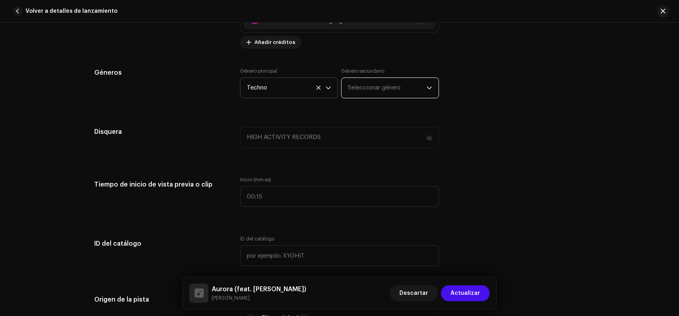
click at [366, 96] on span "Seleccionar género" at bounding box center [387, 88] width 79 height 20
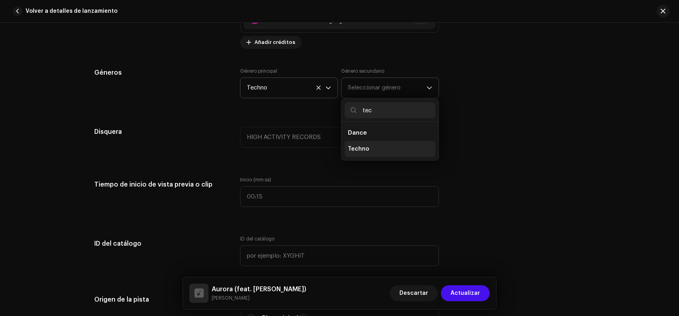
type input "tec"
click at [376, 151] on li "Techno" at bounding box center [389, 149] width 91 height 16
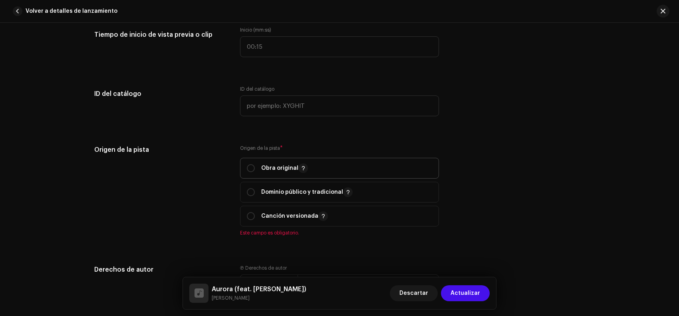
click at [283, 172] on p "Obra original" at bounding box center [284, 168] width 47 height 10
radio input "true"
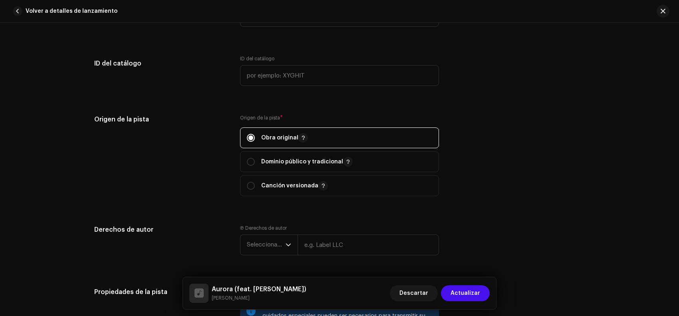
scroll to position [998, 0]
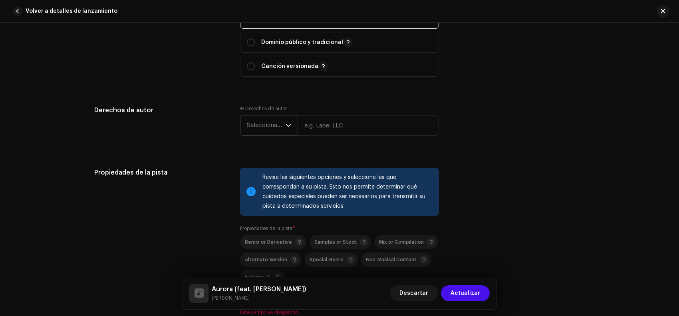
click at [274, 128] on span "Seleccionar año" at bounding box center [266, 125] width 39 height 20
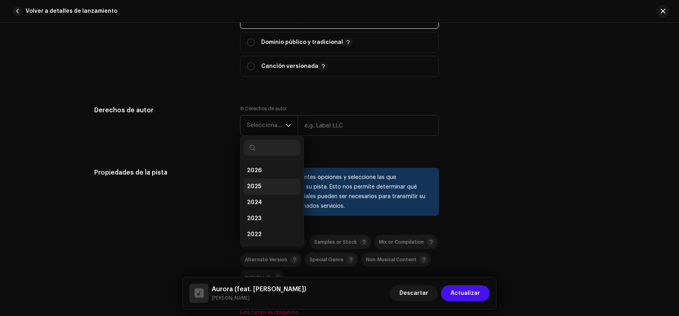
drag, startPoint x: 268, startPoint y: 184, endPoint x: 283, endPoint y: 170, distance: 20.0
click at [269, 184] on li "2025" at bounding box center [271, 186] width 57 height 16
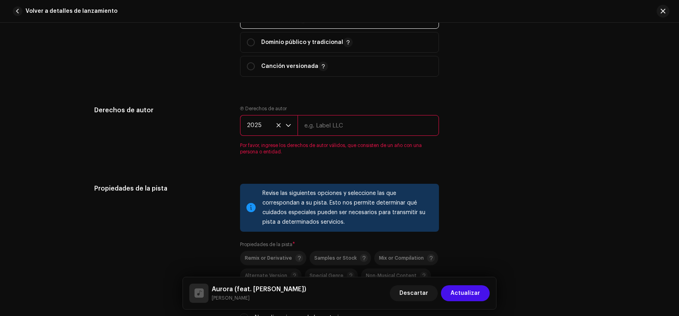
click at [346, 128] on input "text" at bounding box center [367, 125] width 141 height 21
click at [325, 127] on input "text" at bounding box center [367, 125] width 141 height 21
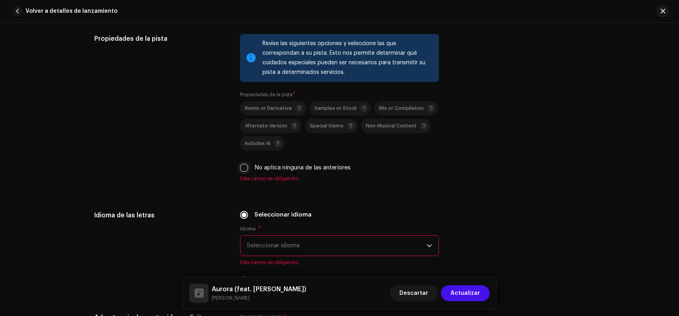
type input "HIGH ACTIVITY RECORDS"
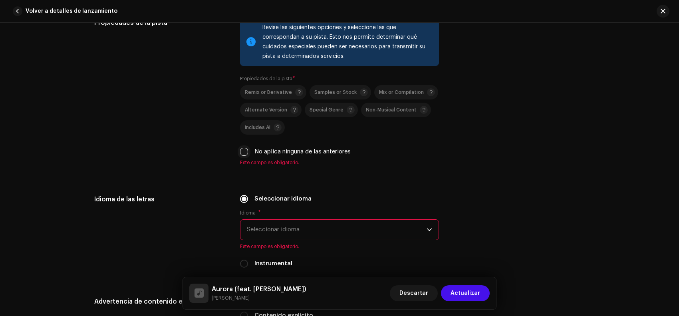
click at [242, 156] on input "No aplica ninguna de las anteriores" at bounding box center [244, 152] width 8 height 8
checkbox input "true"
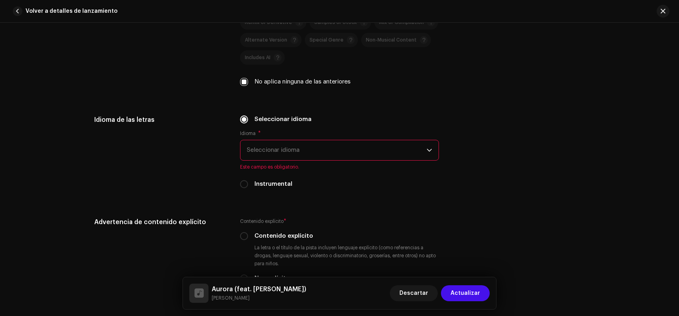
scroll to position [1231, 0]
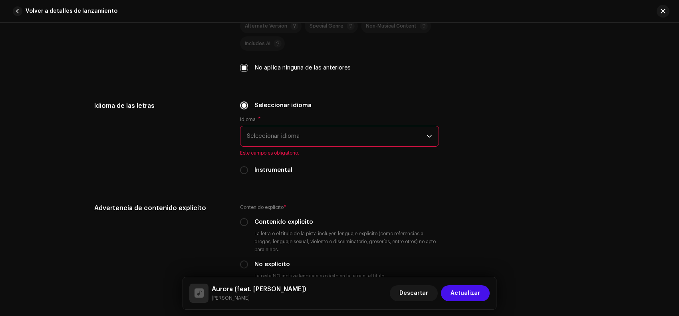
click at [287, 142] on span "Seleccionar idioma" at bounding box center [337, 136] width 180 height 20
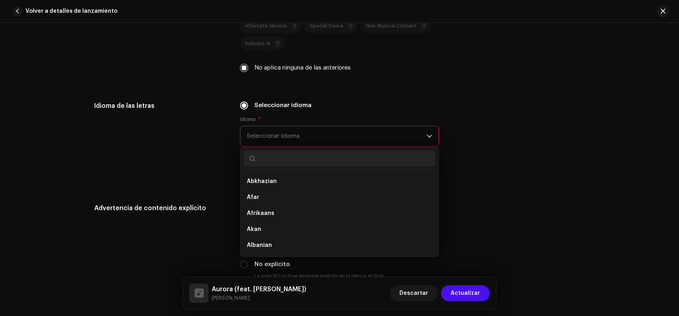
click at [208, 160] on div "Idioma de las letras" at bounding box center [160, 142] width 133 height 83
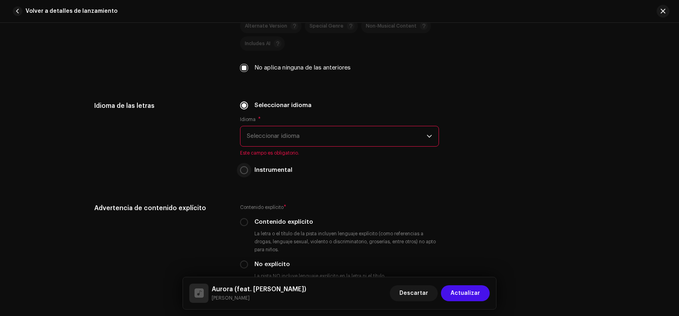
click at [246, 172] on p-radiobutton at bounding box center [244, 170] width 8 height 8
click at [243, 171] on input "Instrumental" at bounding box center [244, 170] width 8 height 8
radio input "true"
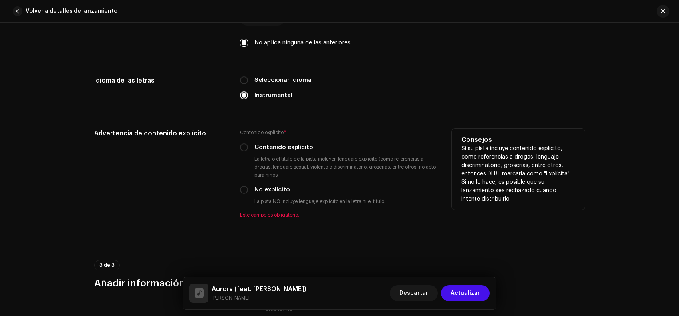
scroll to position [1281, 0]
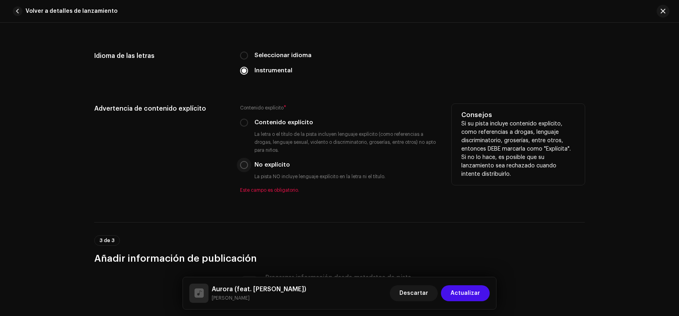
click at [240, 164] on input "No explícito" at bounding box center [244, 165] width 8 height 8
radio input "true"
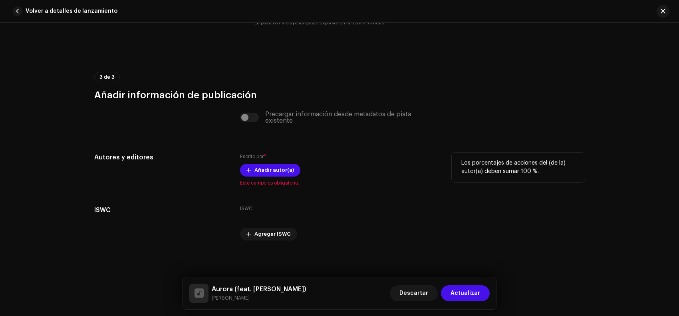
scroll to position [1436, 0]
click at [257, 170] on span "Añadir autor(a)" at bounding box center [274, 169] width 40 height 16
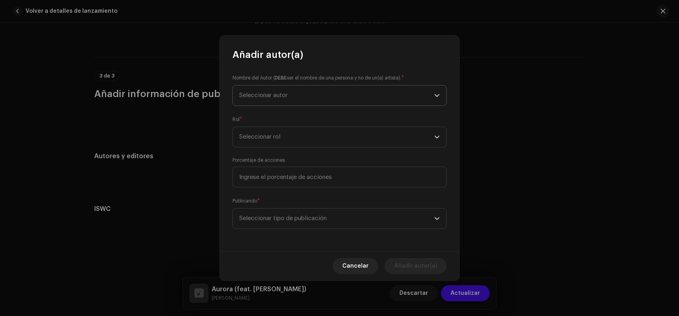
click at [282, 90] on span "Seleccionar autor" at bounding box center [336, 95] width 195 height 20
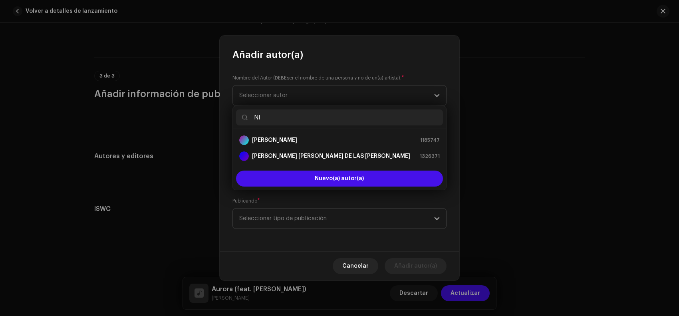
drag, startPoint x: 297, startPoint y: 111, endPoint x: 247, endPoint y: 116, distance: 50.2
click at [247, 116] on p-iconfield "NI" at bounding box center [339, 117] width 207 height 16
paste input "ico barria"
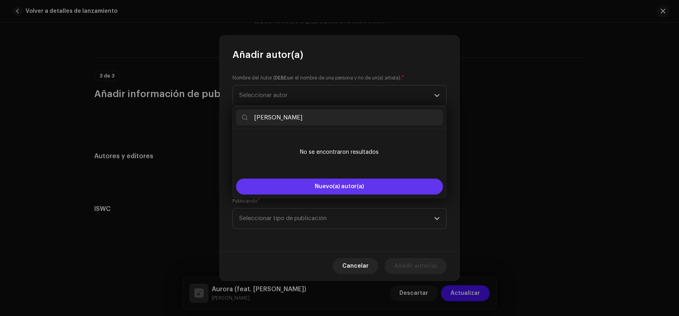
type input "[PERSON_NAME]"
click at [326, 186] on span "Nuevo(a) autor(a)" at bounding box center [339, 187] width 49 height 6
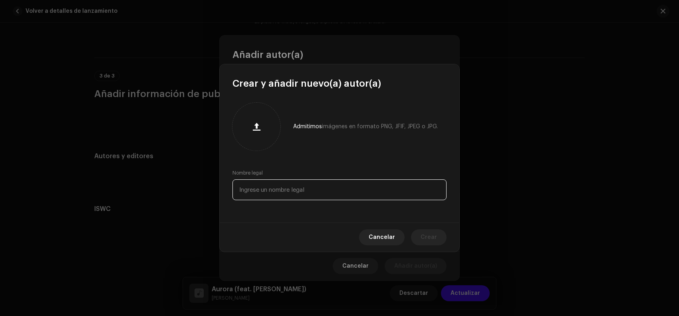
click at [294, 190] on input "text" at bounding box center [339, 189] width 214 height 21
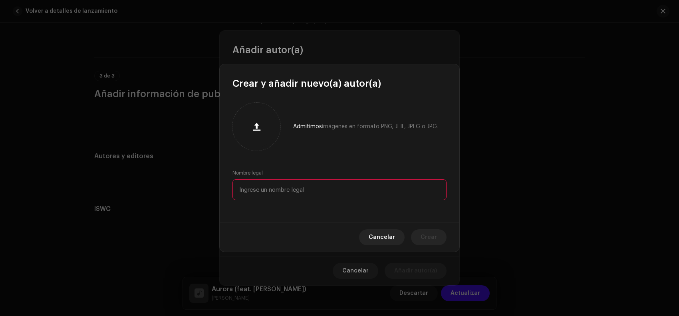
paste input "[PERSON_NAME]"
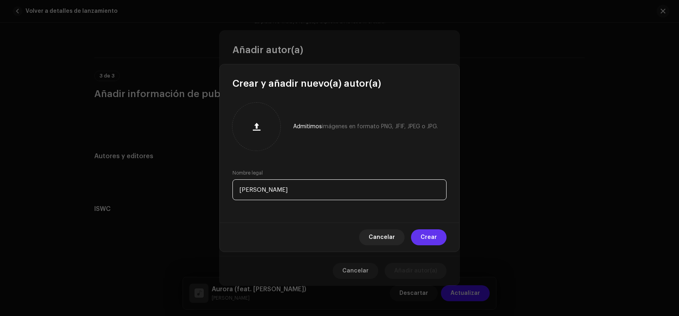
type input "[PERSON_NAME]"
click at [429, 238] on span "Crear" at bounding box center [428, 237] width 16 height 16
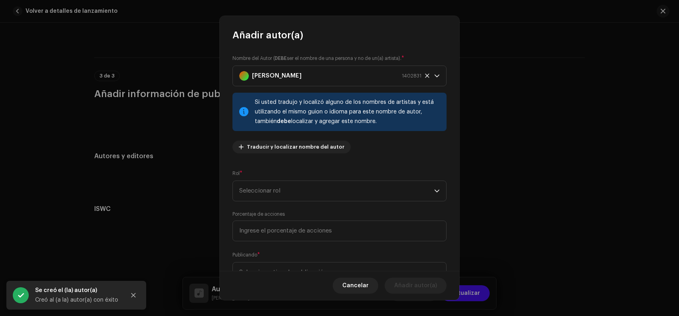
click at [295, 144] on span "Traducir y localizar nombre del autor" at bounding box center [295, 147] width 97 height 16
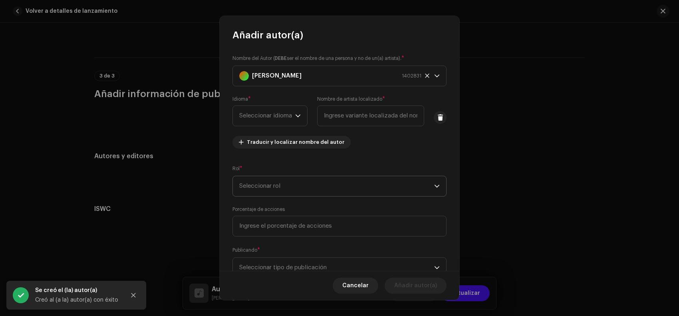
click at [283, 177] on span "Seleccionar rol" at bounding box center [336, 186] width 195 height 20
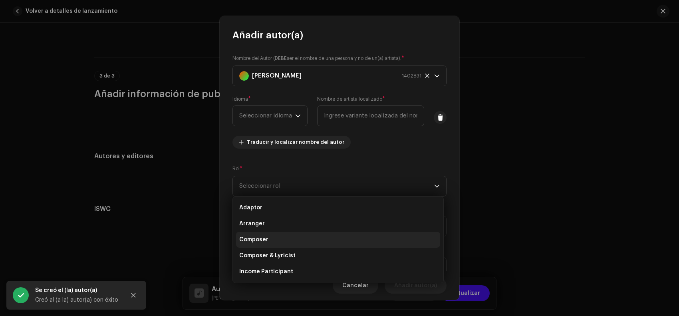
click at [276, 240] on li "Composer" at bounding box center [338, 240] width 204 height 16
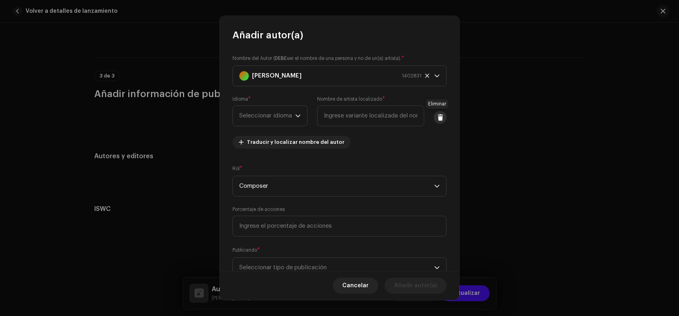
click at [438, 117] on span at bounding box center [440, 117] width 6 height 6
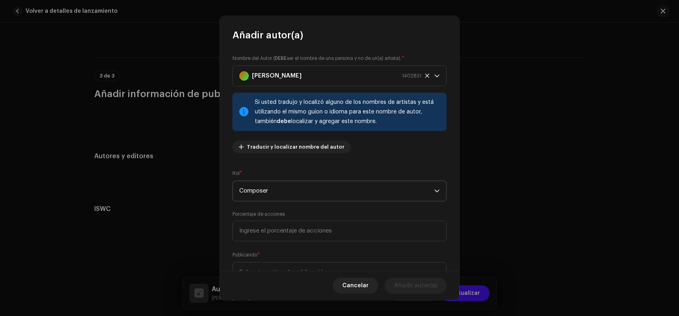
scroll to position [34, 0]
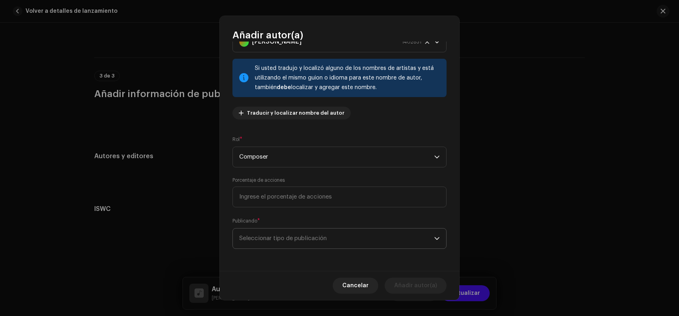
click at [269, 239] on span "Seleccionar tipo de publicación" at bounding box center [336, 238] width 195 height 20
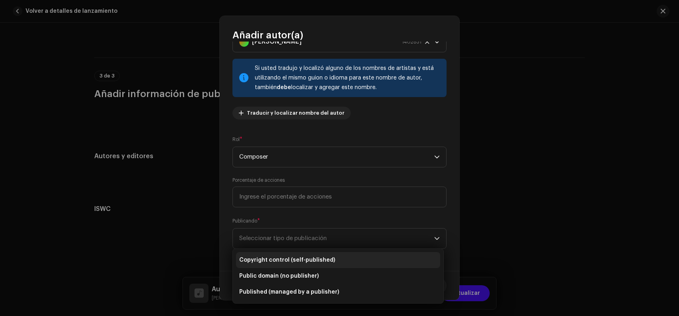
click at [291, 260] on span "Copyright control (self-published)" at bounding box center [287, 260] width 96 height 8
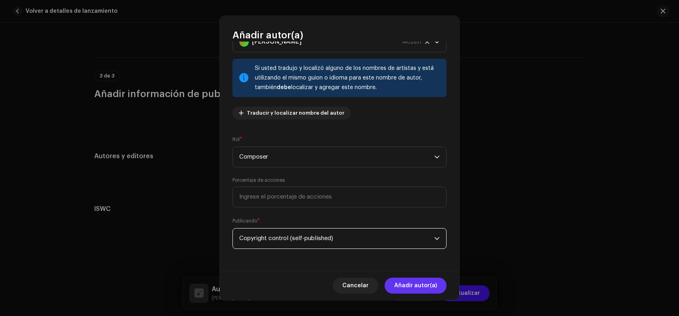
click at [421, 293] on span "Añadir autor(a)" at bounding box center [415, 285] width 43 height 16
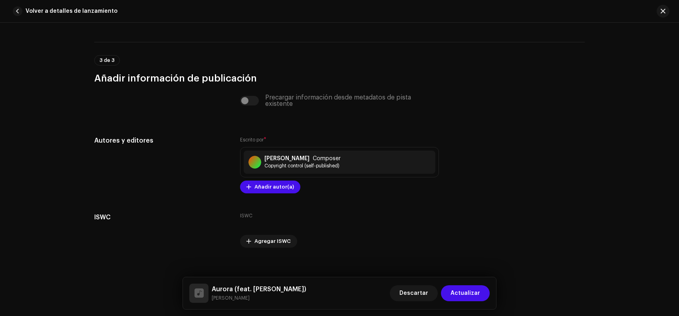
scroll to position [1460, 0]
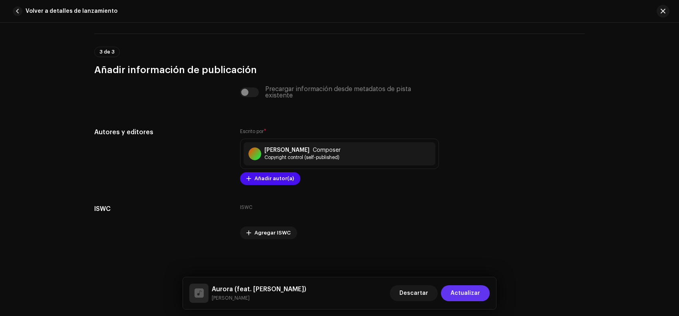
click at [456, 290] on span "Actualizar" at bounding box center [465, 293] width 30 height 16
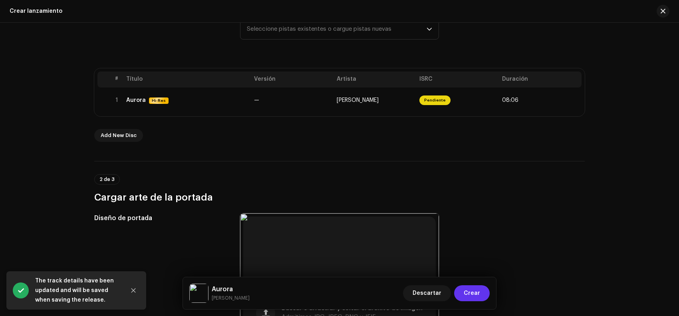
click at [482, 294] on button "Crear" at bounding box center [472, 293] width 36 height 16
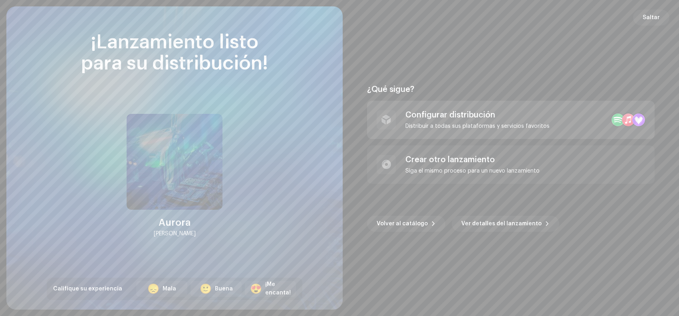
click at [452, 117] on div "Configurar distribución" at bounding box center [477, 115] width 144 height 10
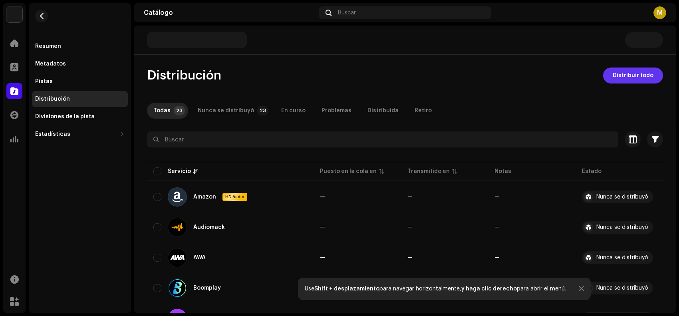
click at [640, 76] on span "Distribuir todo" at bounding box center [632, 75] width 41 height 16
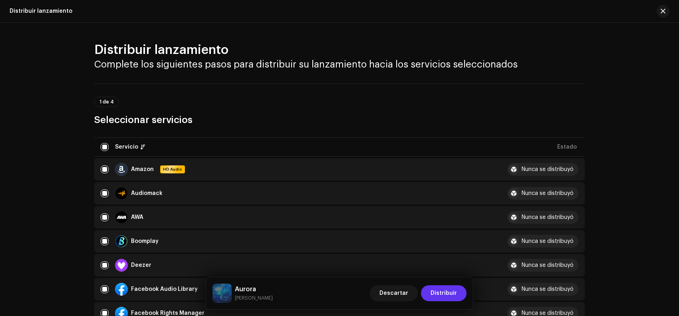
click at [444, 288] on span "Distribuir" at bounding box center [443, 293] width 26 height 16
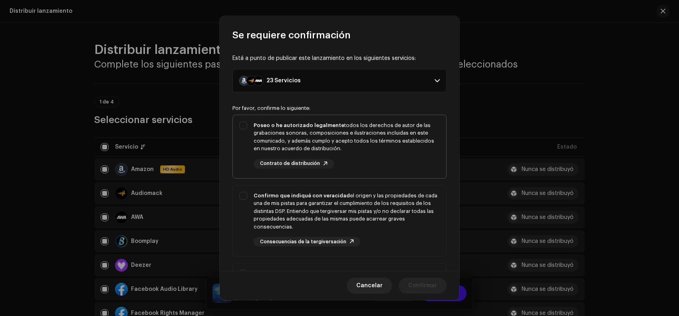
click at [358, 149] on div "Poseo o he autorizado legalmente todos los derechos de autor de las grabaciones…" at bounding box center [346, 136] width 186 height 31
checkbox input "true"
click at [362, 212] on div "Confirmo que indiqué con veracidad el origen y las propiedades de cada una de m…" at bounding box center [346, 211] width 186 height 39
checkbox input "true"
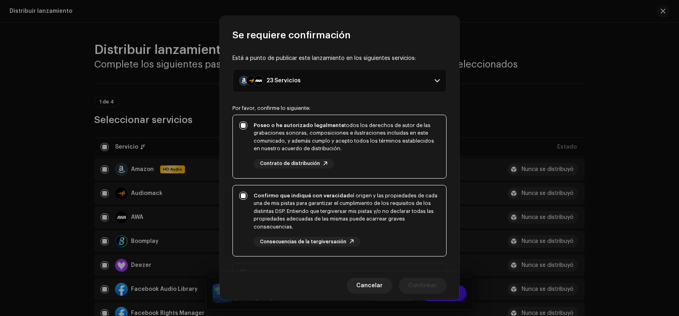
scroll to position [140, 0]
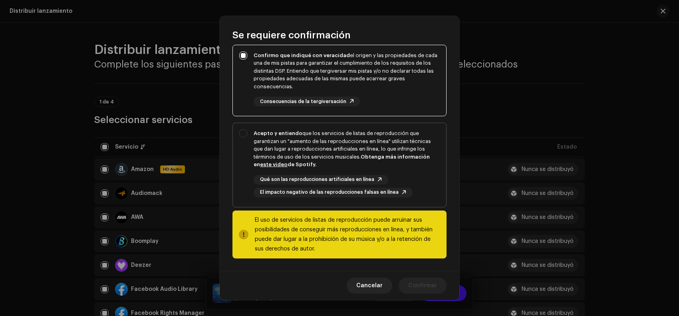
click at [332, 150] on div "Acepto y entiendo que los servicios de listas de reproducción que garantizan un…" at bounding box center [346, 148] width 186 height 39
checkbox input "true"
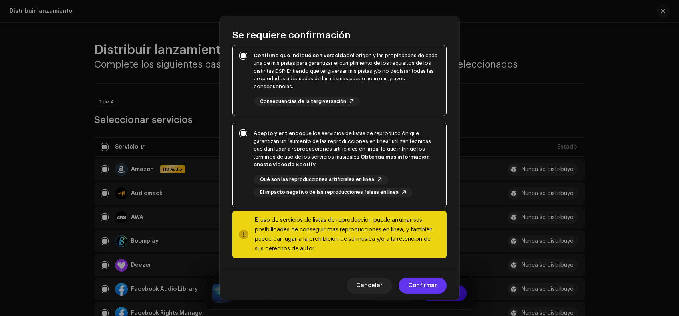
click at [426, 280] on span "Confirmar" at bounding box center [422, 285] width 29 height 16
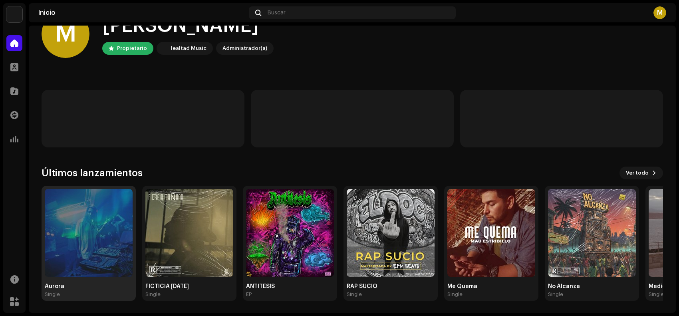
scroll to position [29, 0]
